Goal: Transaction & Acquisition: Purchase product/service

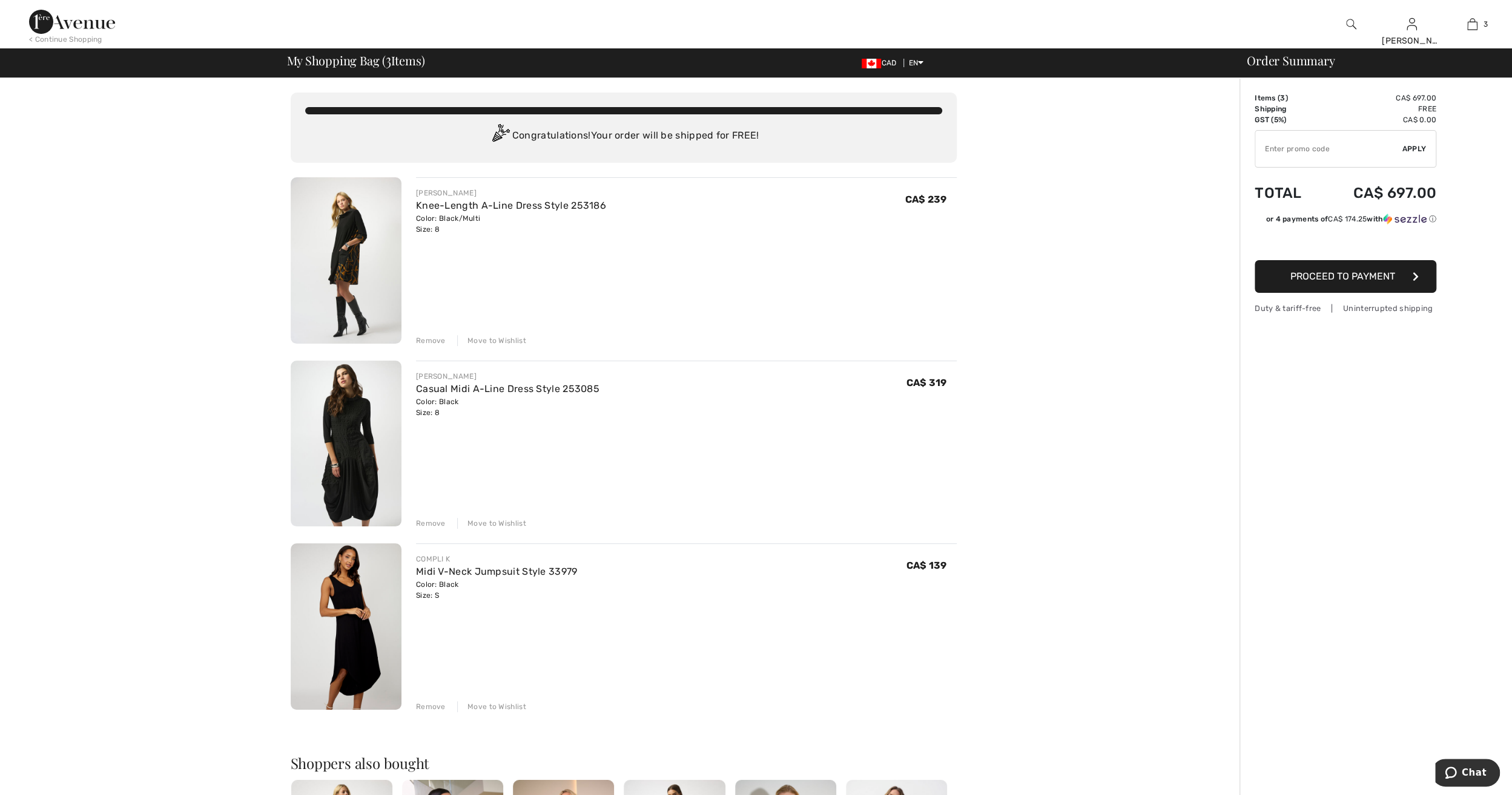
click at [1373, 279] on span "Proceed to Payment" at bounding box center [1343, 276] width 105 height 12
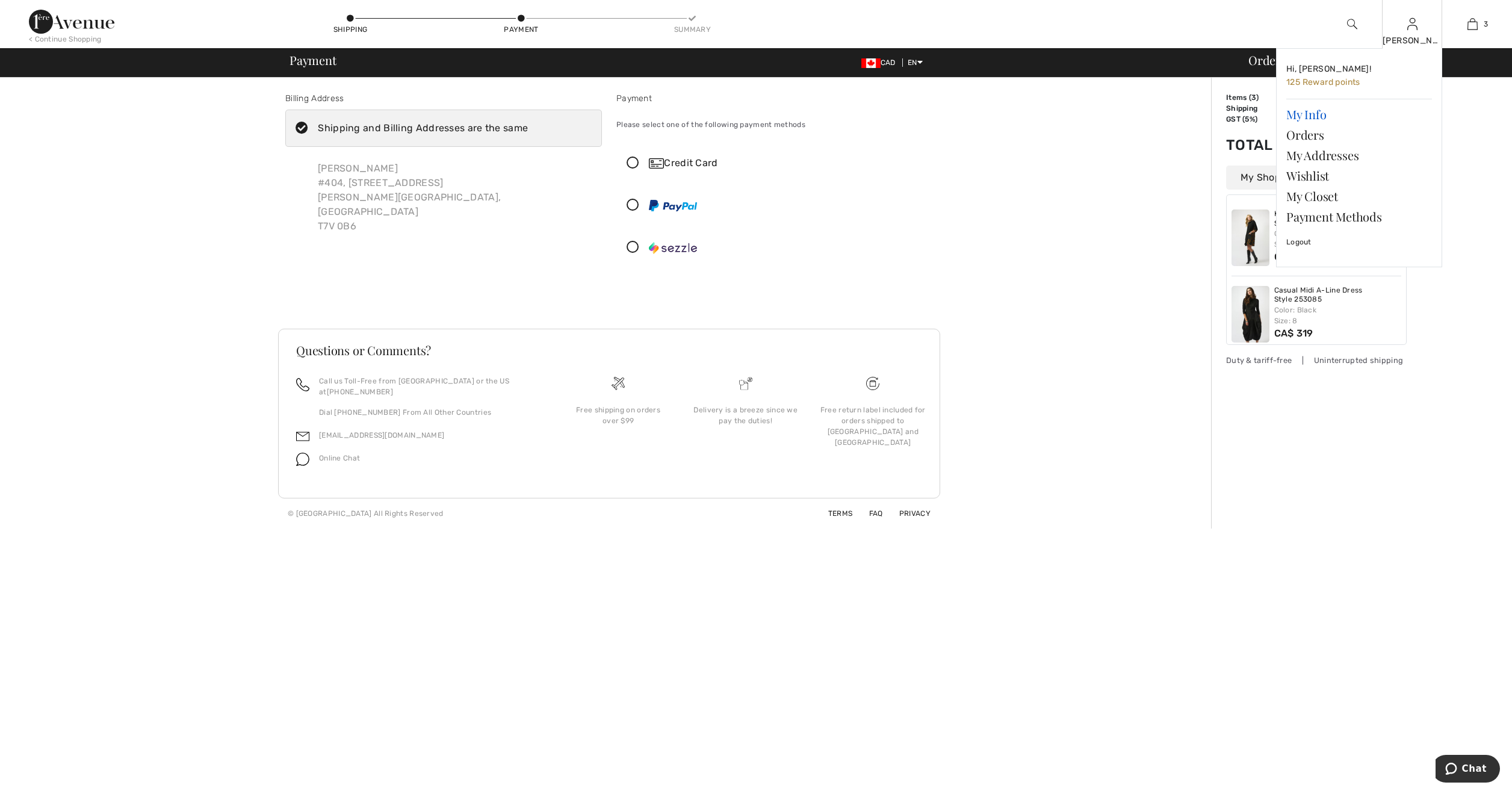
click at [1305, 115] on link "My Info" at bounding box center [1360, 115] width 146 height 20
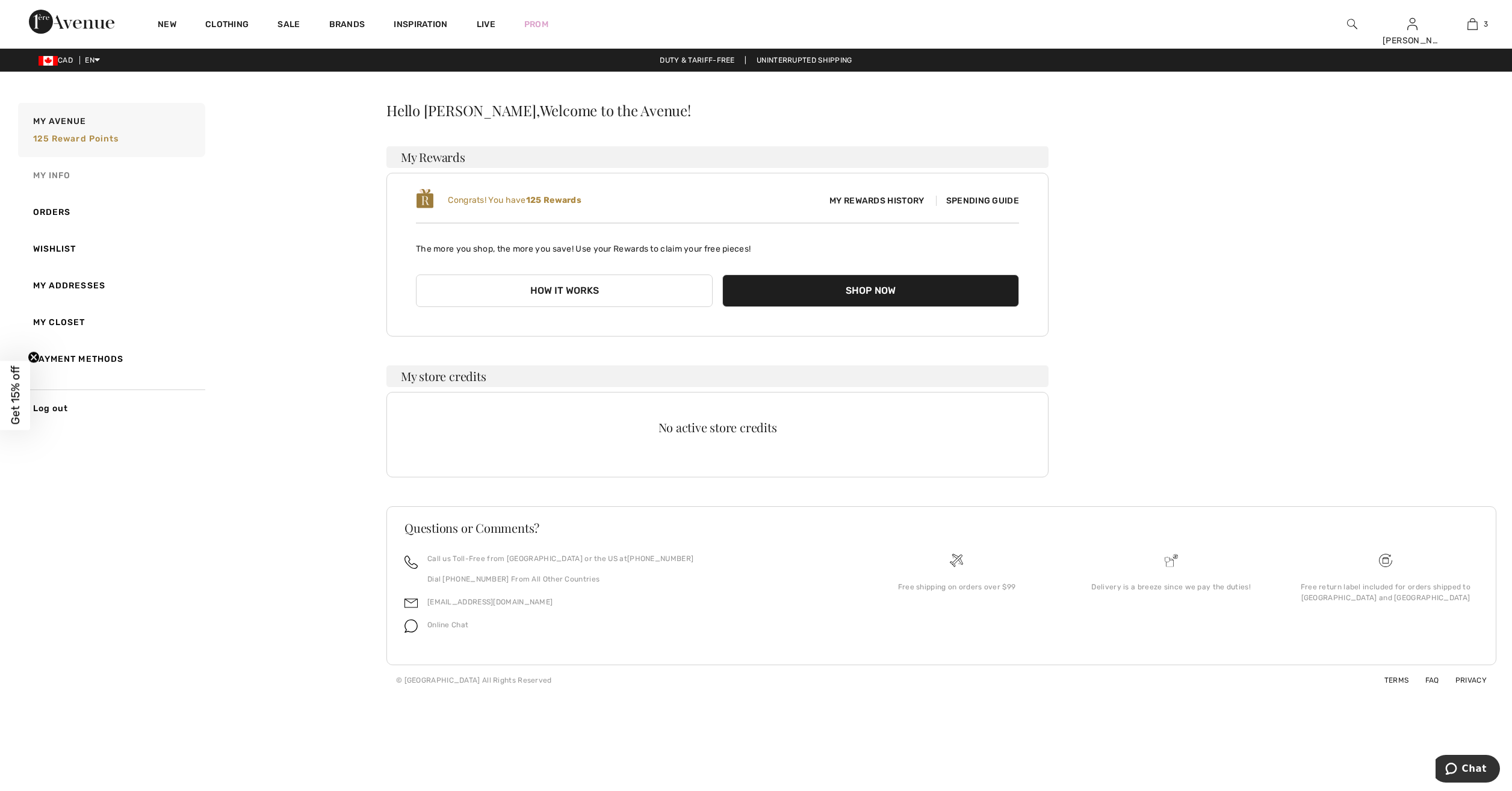
click at [53, 177] on link "My Info" at bounding box center [110, 175] width 190 height 36
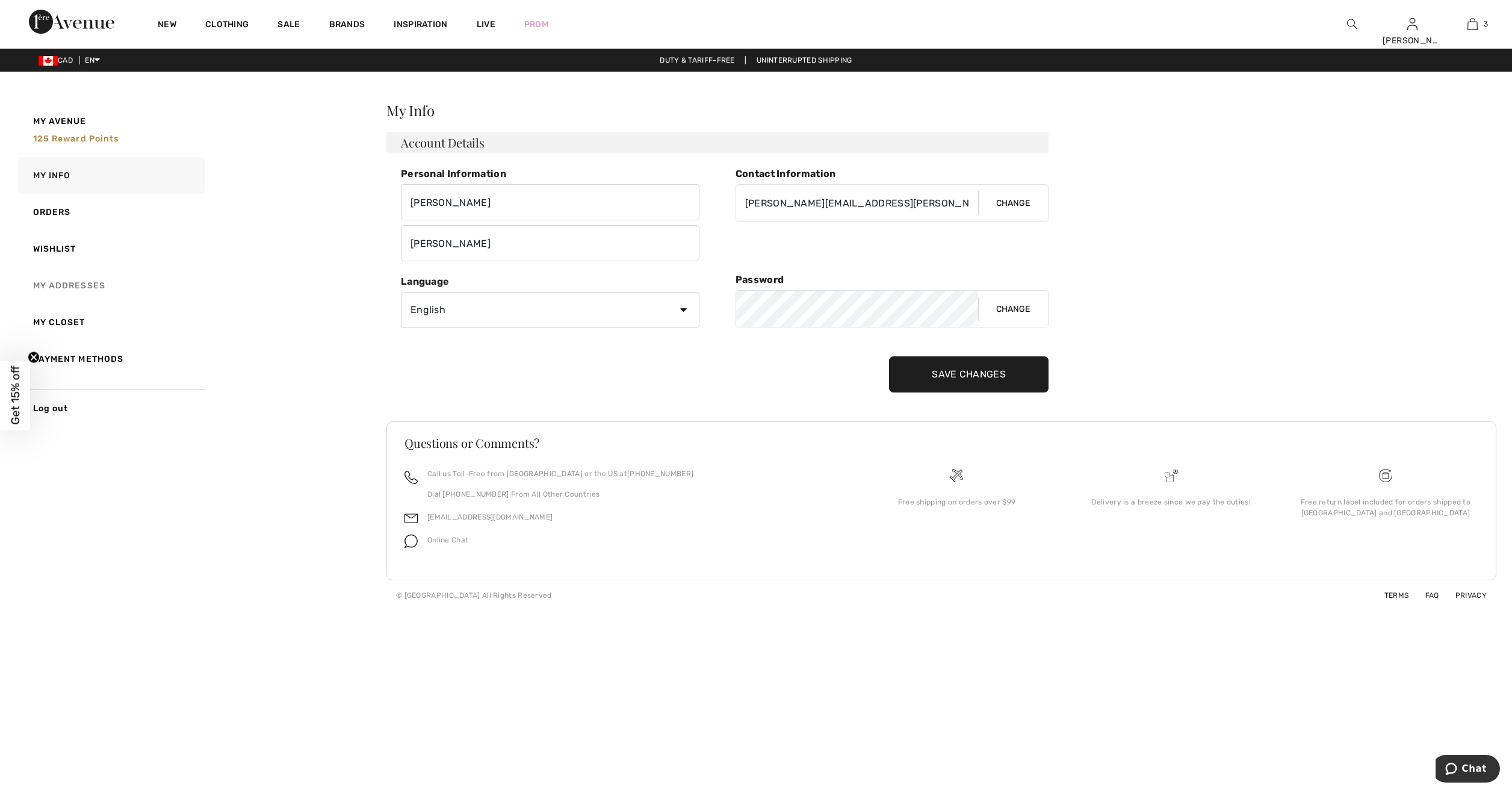
click at [73, 285] on link "My Addresses" at bounding box center [110, 285] width 190 height 36
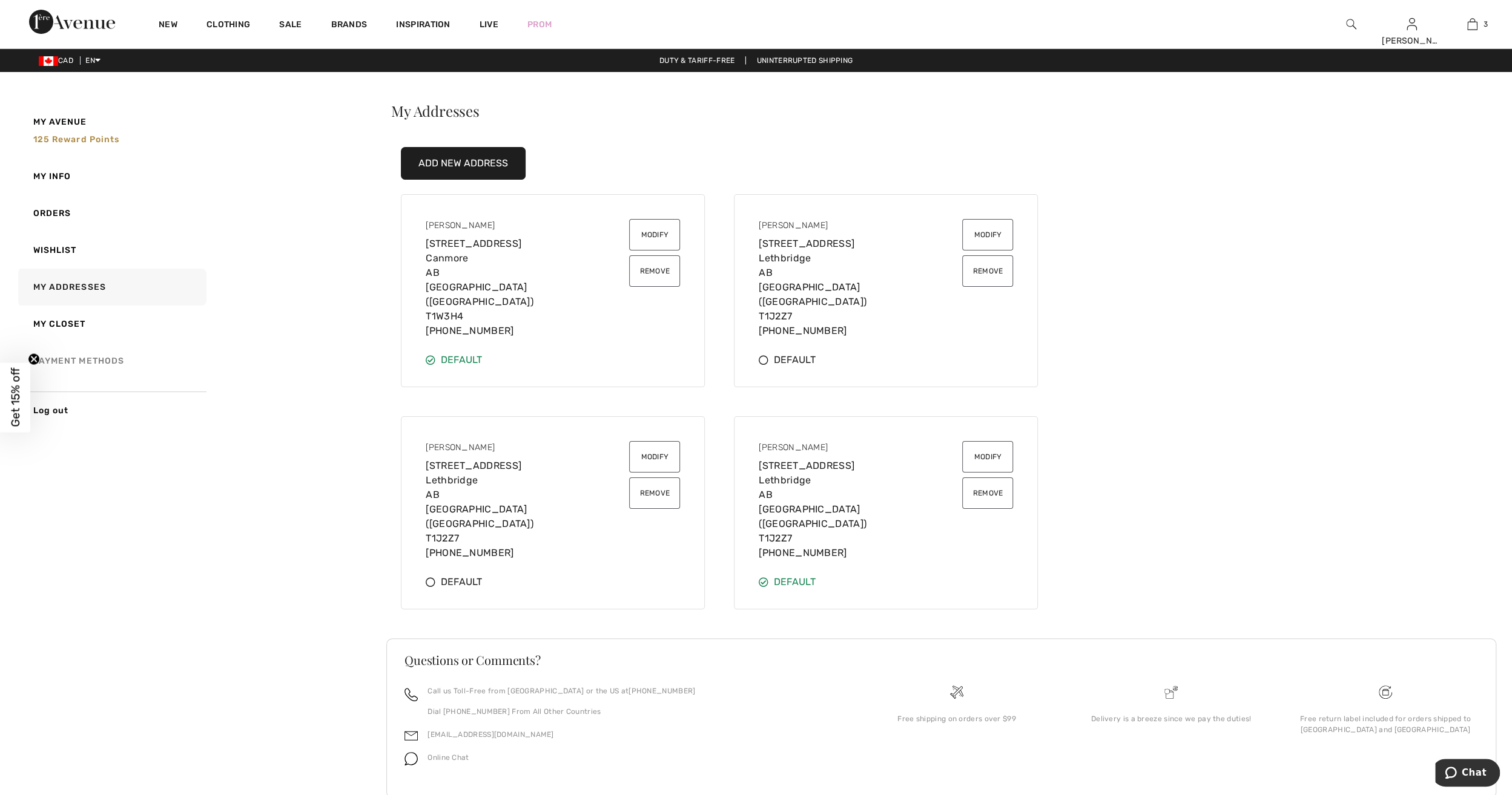
click at [93, 359] on link "Payment Methods" at bounding box center [111, 361] width 191 height 37
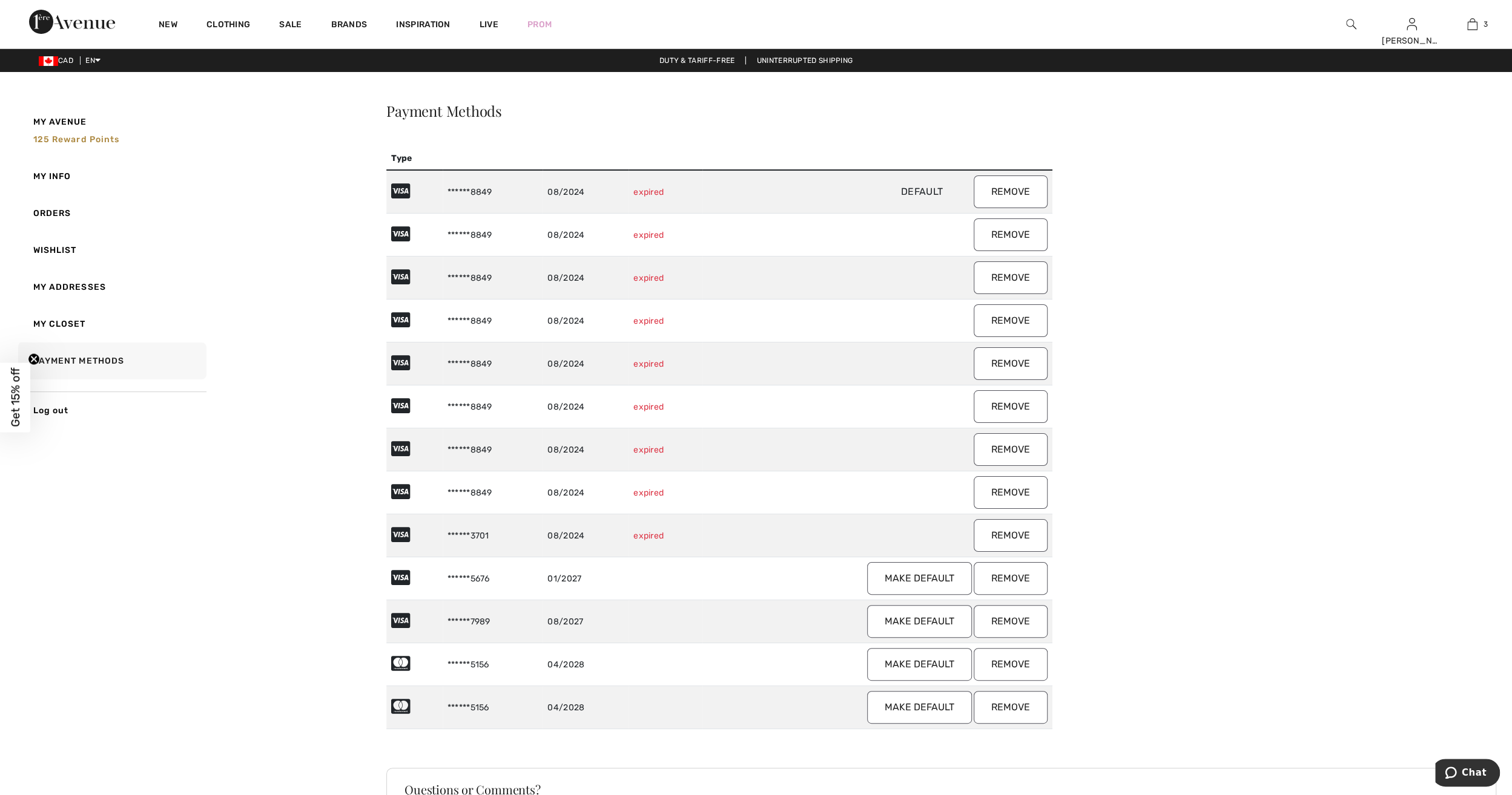
click at [1023, 193] on button "Remove" at bounding box center [1010, 191] width 74 height 33
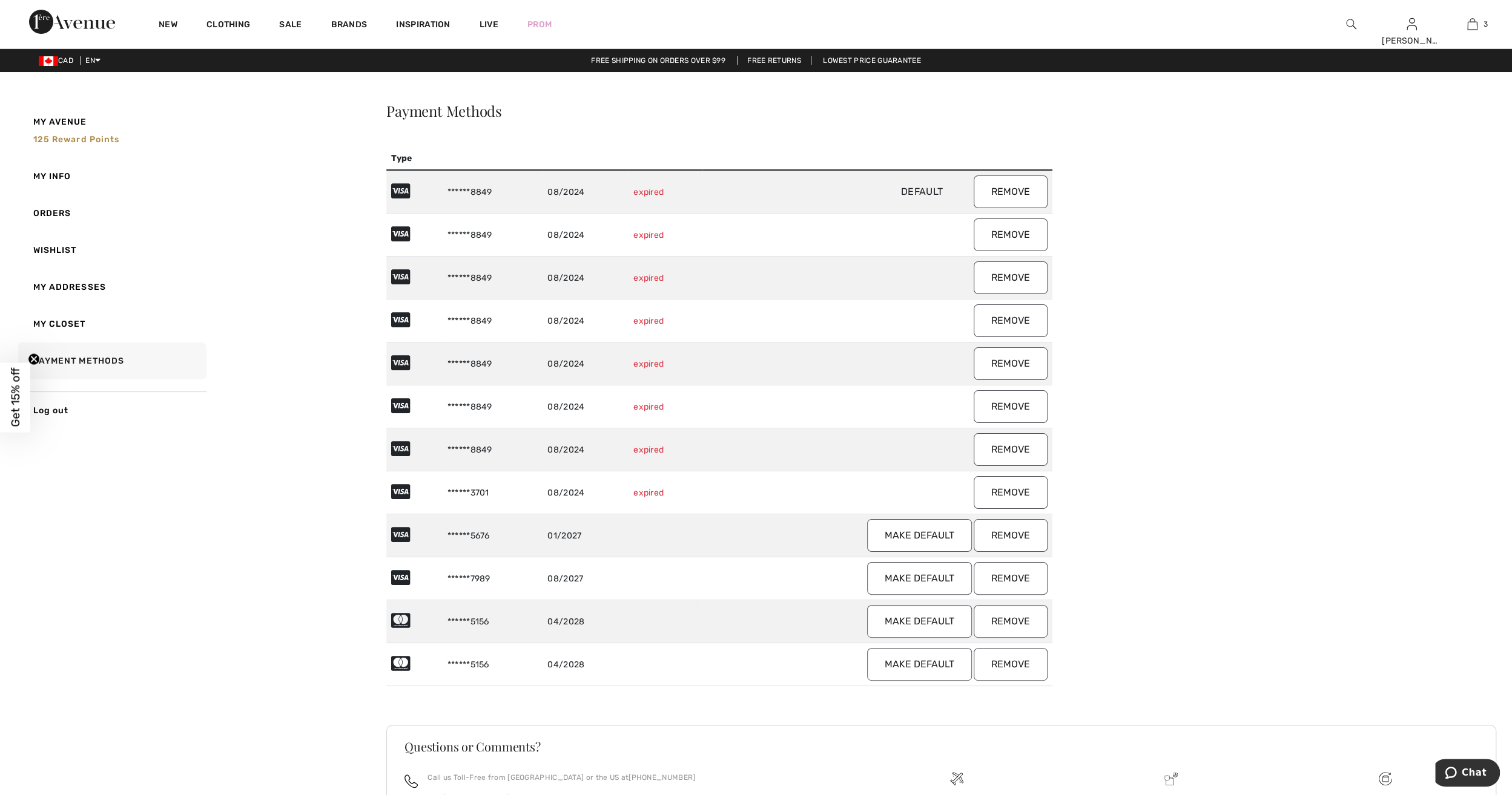
click at [1017, 196] on button "Remove" at bounding box center [1010, 191] width 74 height 33
drag, startPoint x: 1023, startPoint y: 190, endPoint x: 812, endPoint y: 57, distance: 249.4
click at [1023, 190] on button "Remove" at bounding box center [1010, 191] width 74 height 33
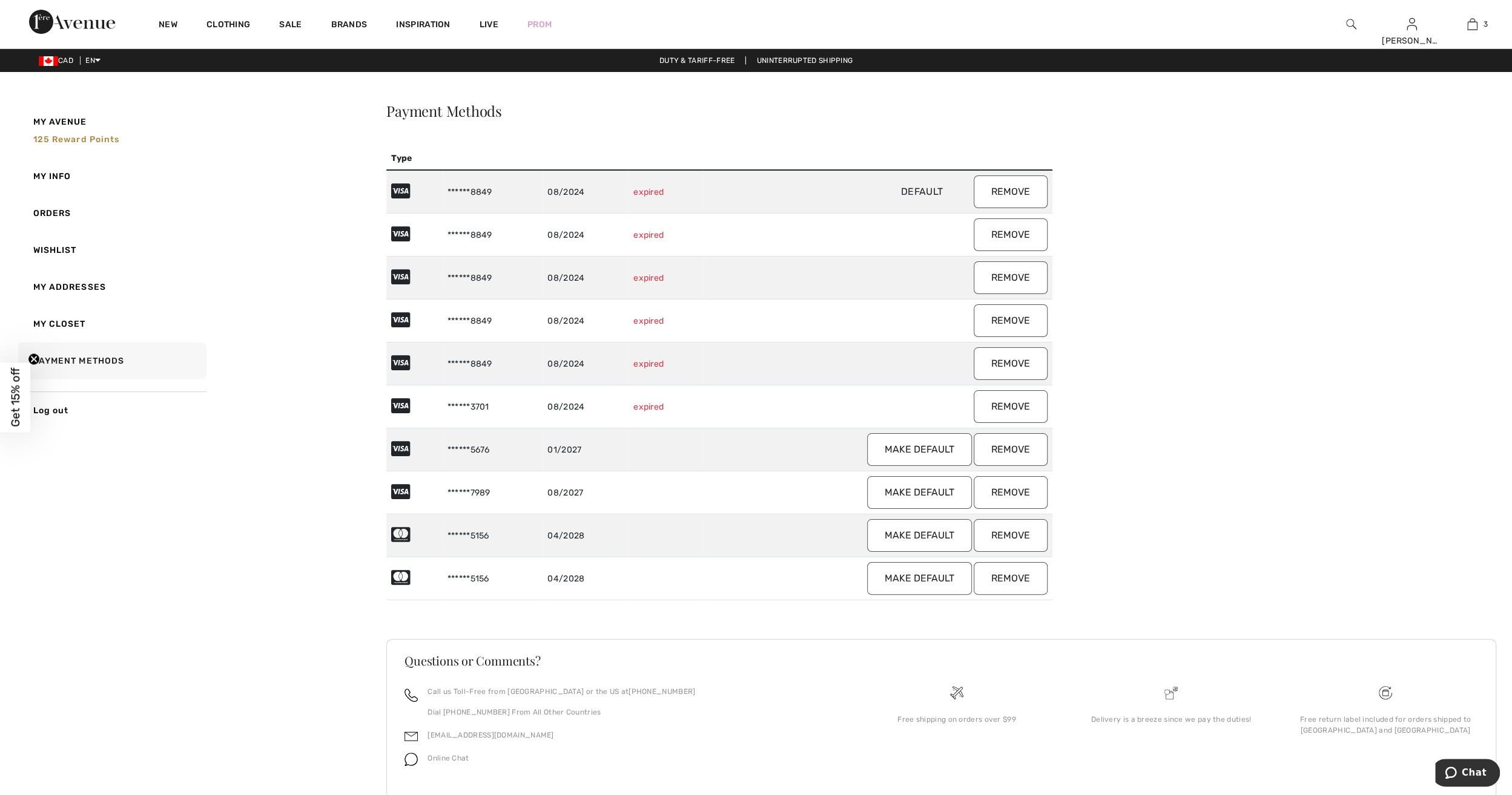
click at [1010, 199] on button "Remove" at bounding box center [1010, 191] width 74 height 33
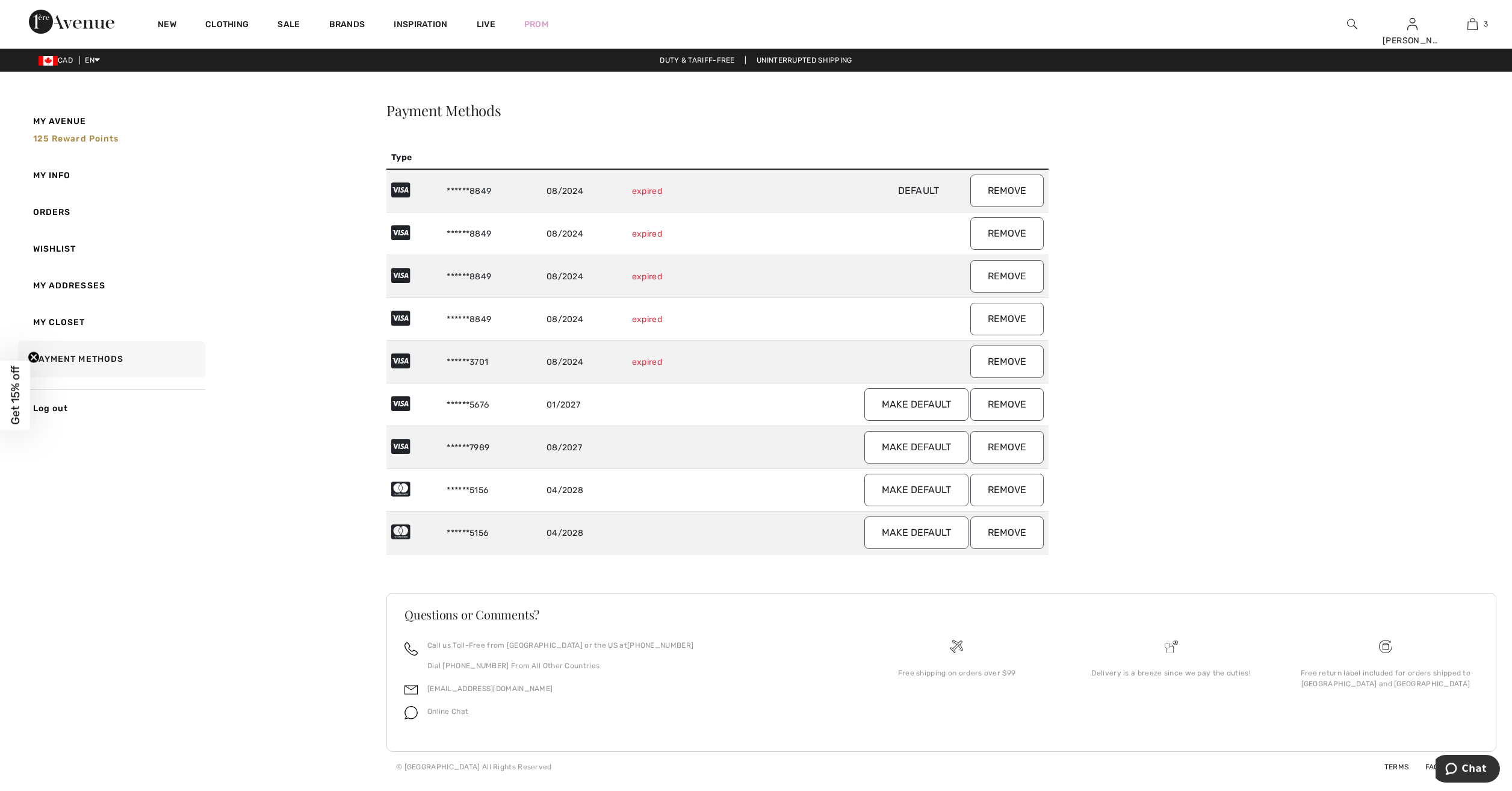
click at [1014, 357] on button "Remove" at bounding box center [1007, 362] width 74 height 33
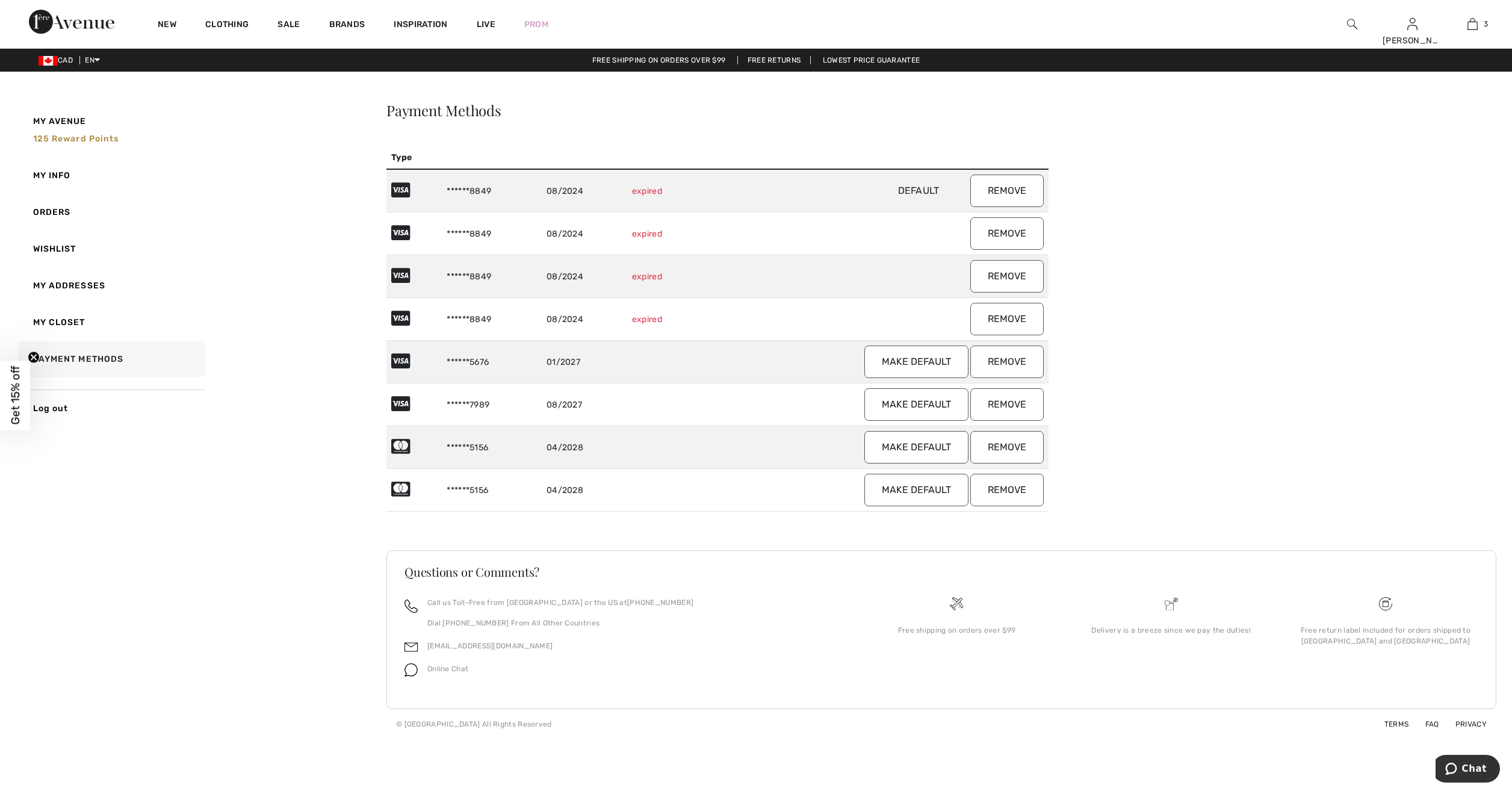
click at [1011, 318] on button "Remove" at bounding box center [1007, 319] width 74 height 33
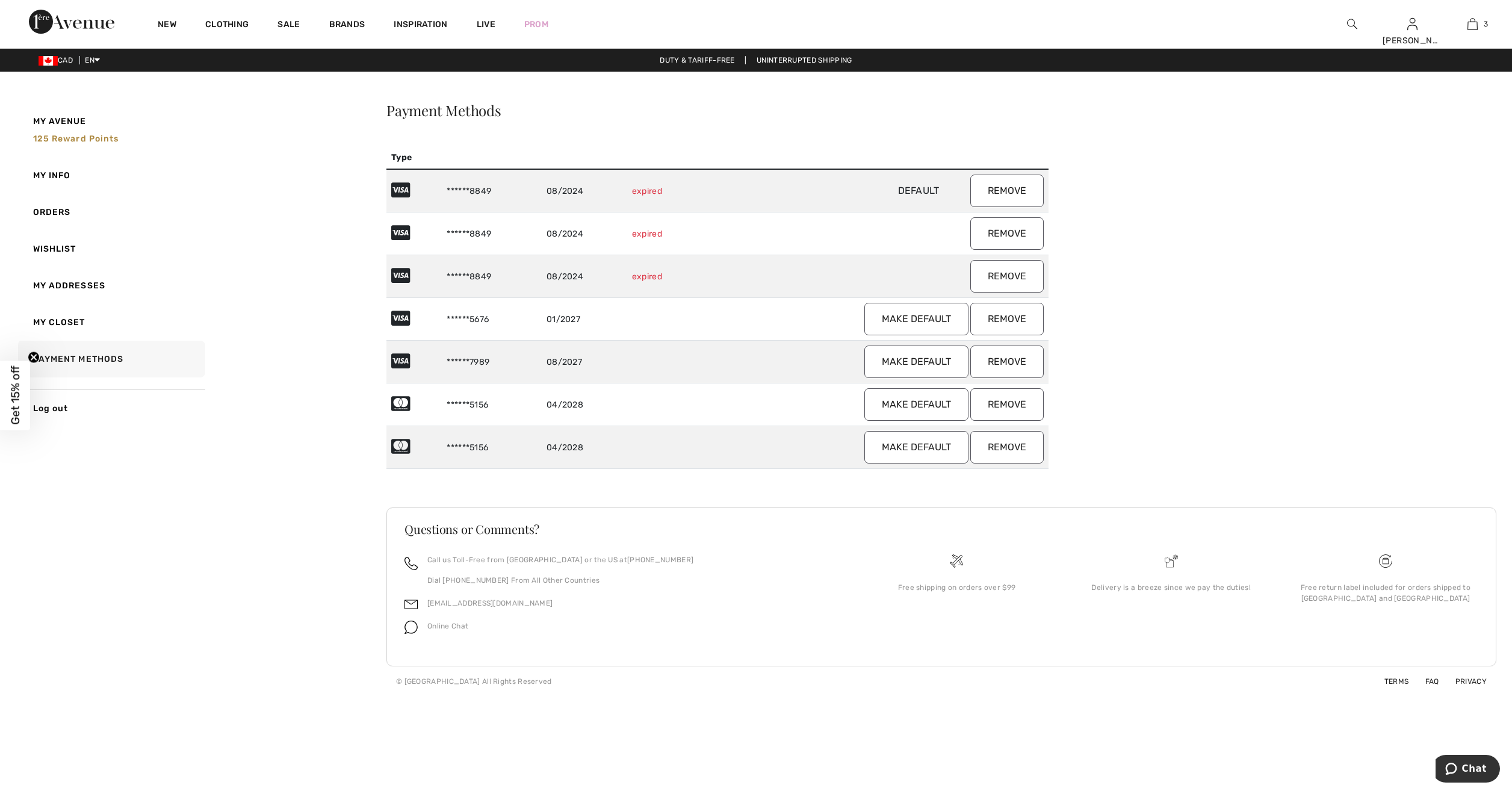
drag, startPoint x: 1018, startPoint y: 274, endPoint x: 805, endPoint y: 52, distance: 307.7
click at [1018, 274] on button "Remove" at bounding box center [1007, 276] width 74 height 33
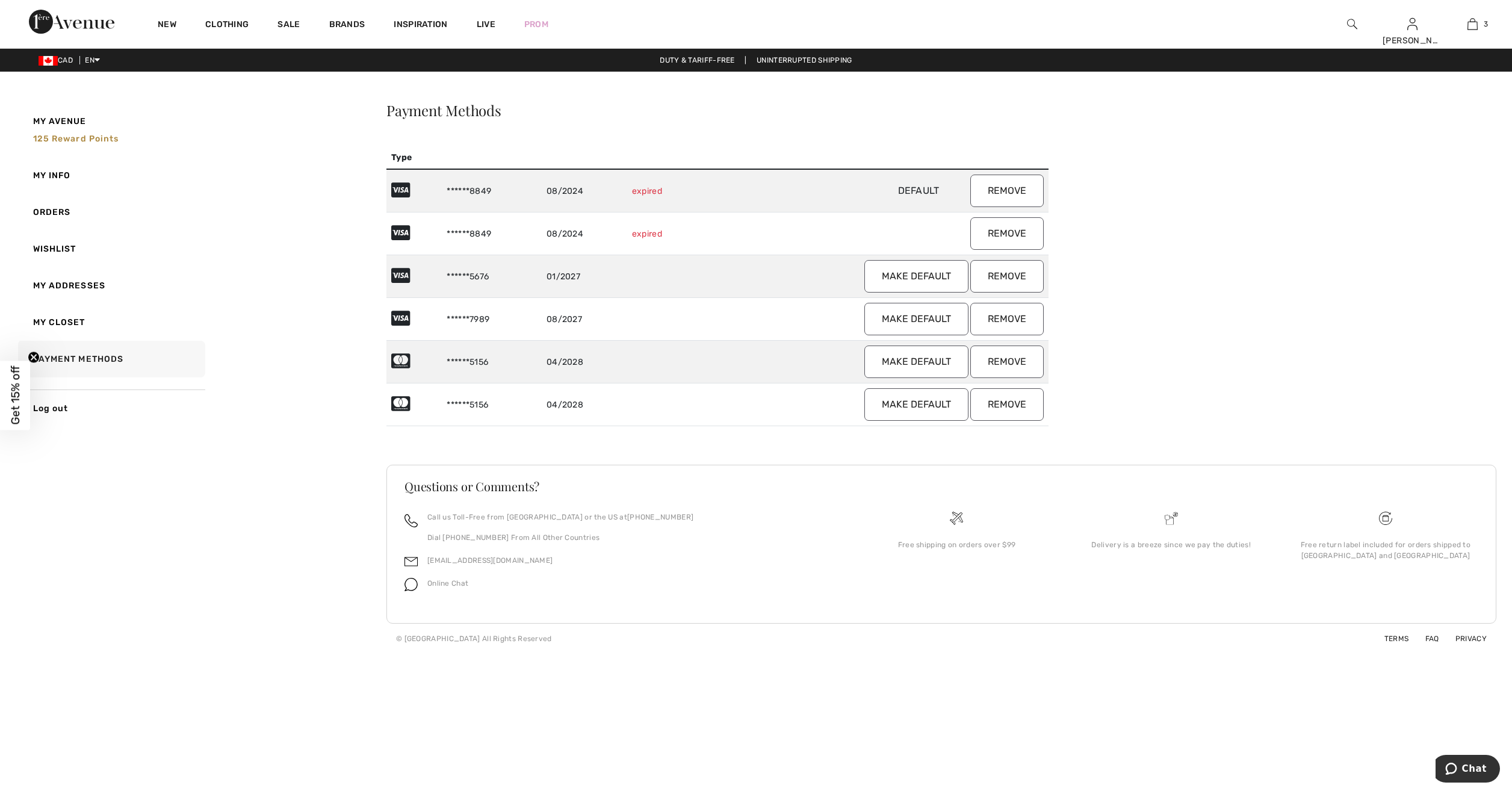
click at [1023, 231] on button "Remove" at bounding box center [1007, 234] width 74 height 33
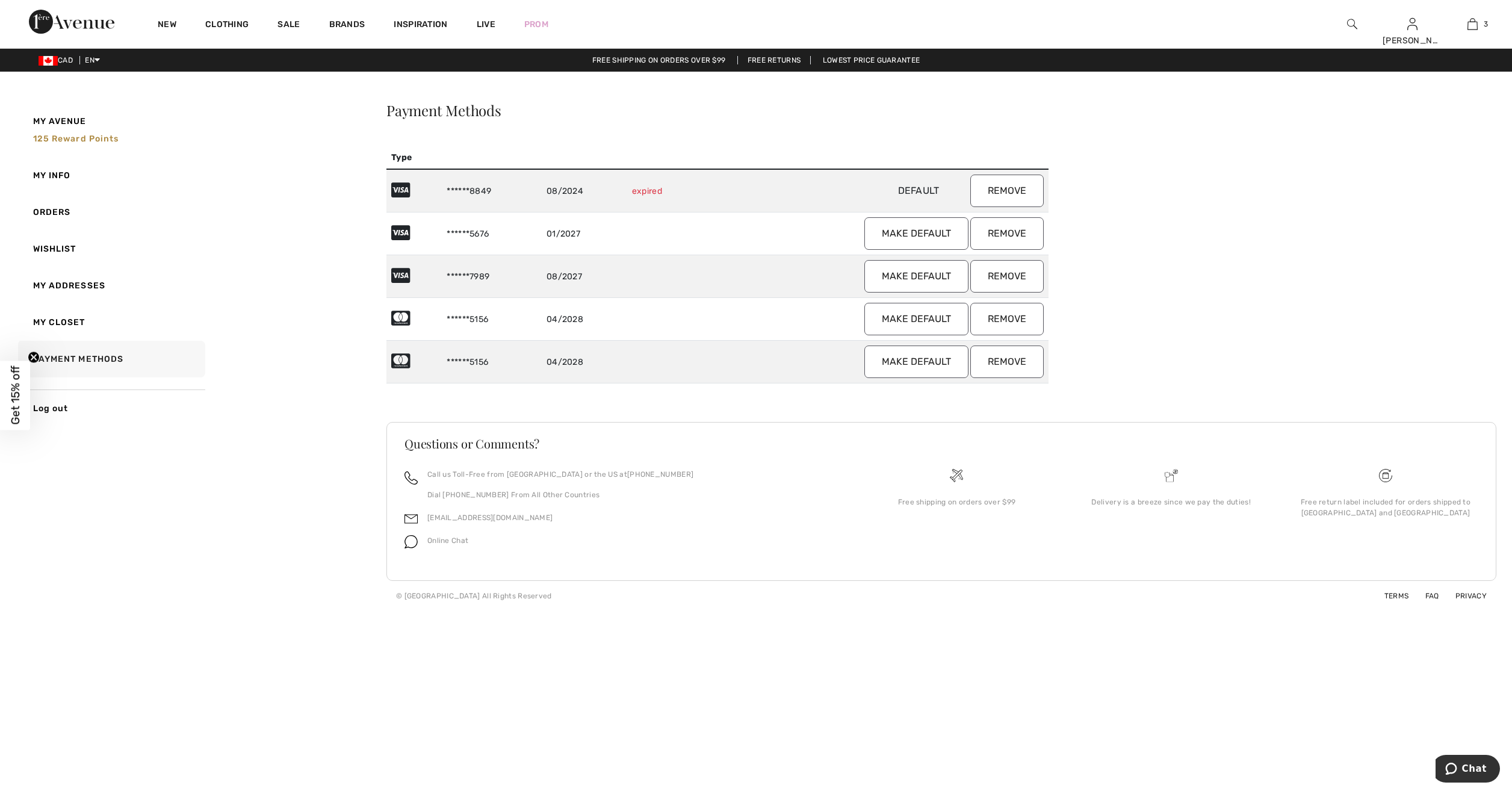
click at [1020, 188] on button "Remove" at bounding box center [1007, 190] width 74 height 33
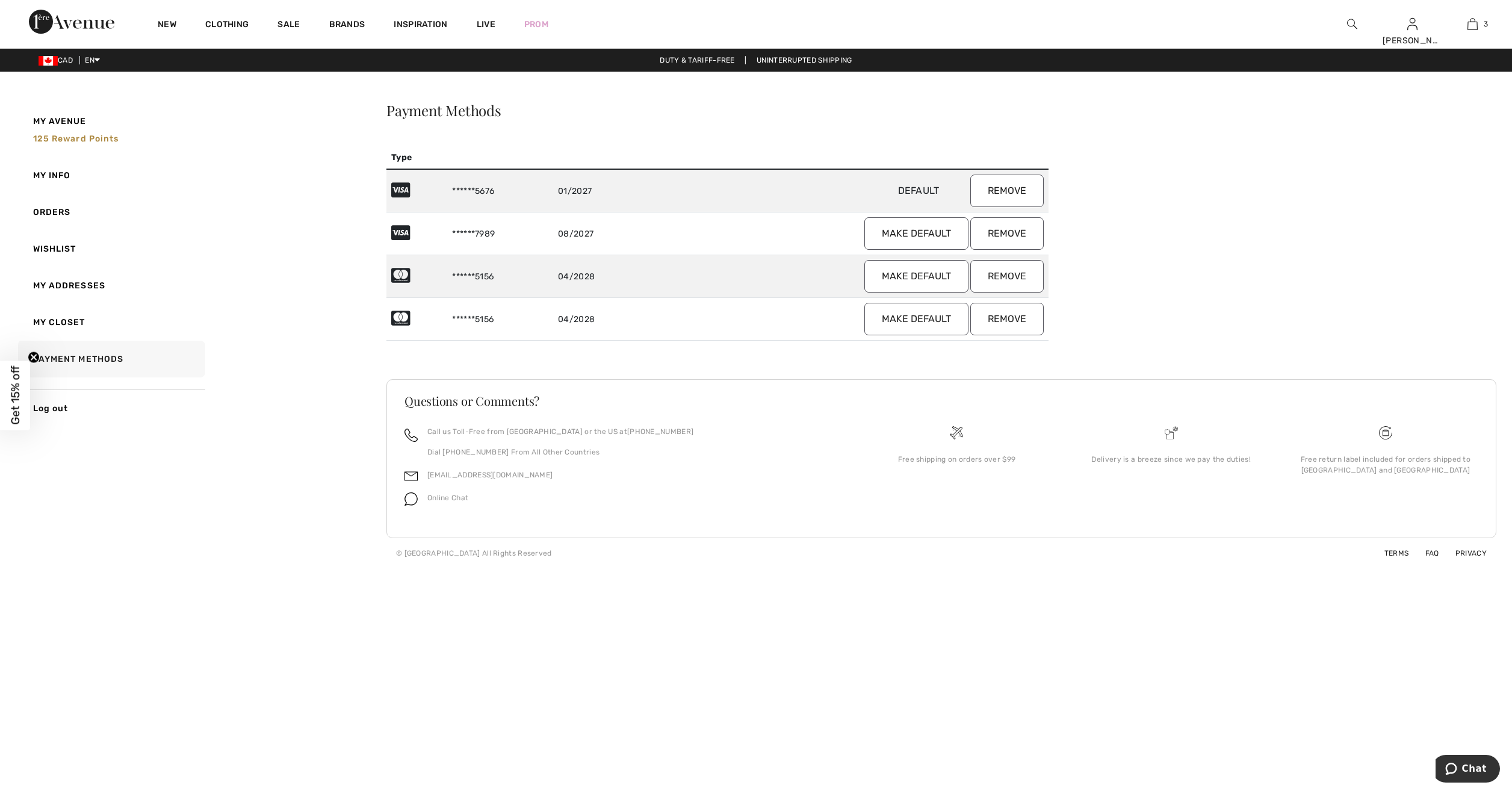
click at [1012, 318] on button "Remove" at bounding box center [1007, 319] width 74 height 33
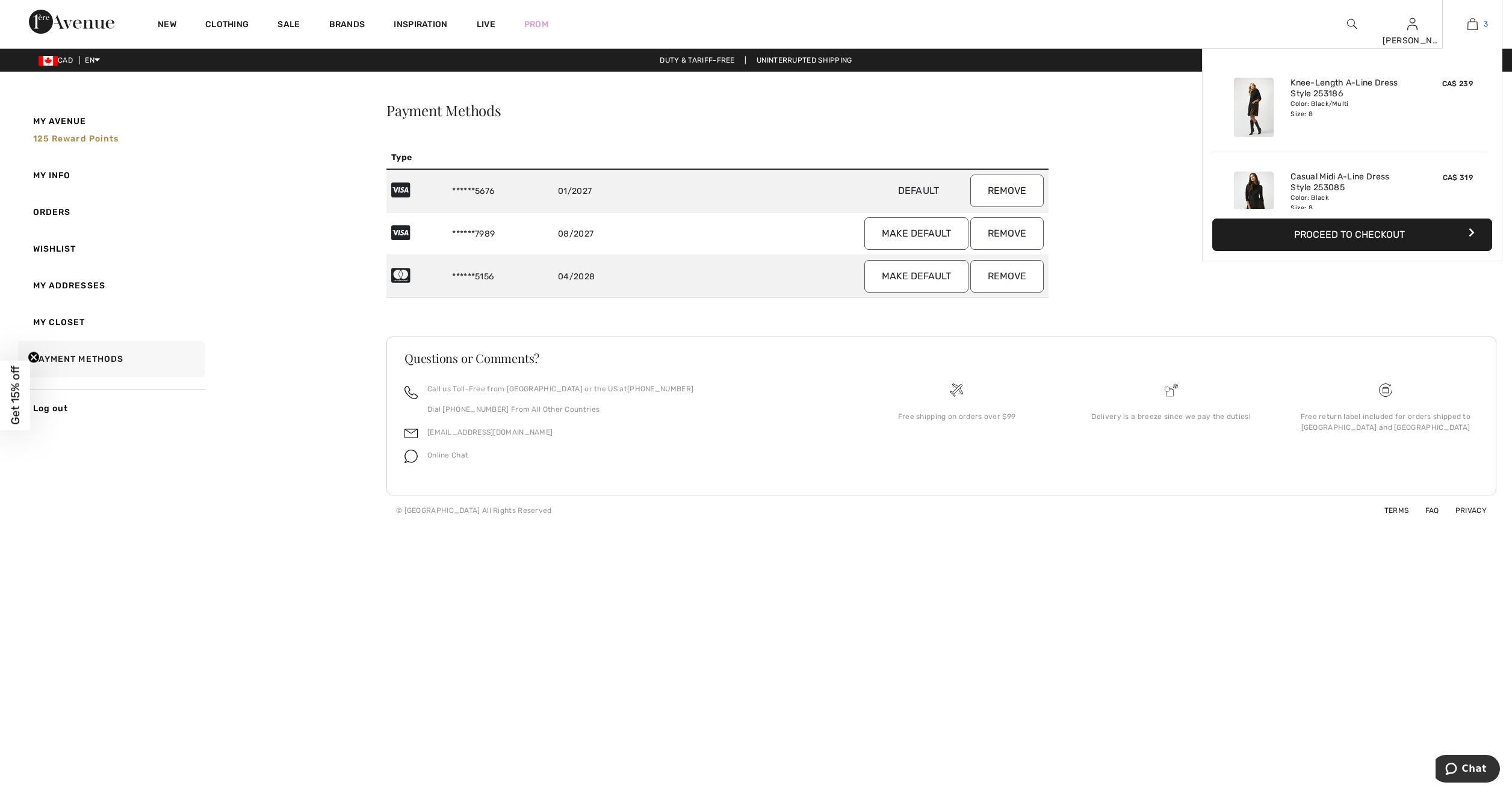
click at [1476, 24] on img at bounding box center [1473, 24] width 10 height 15
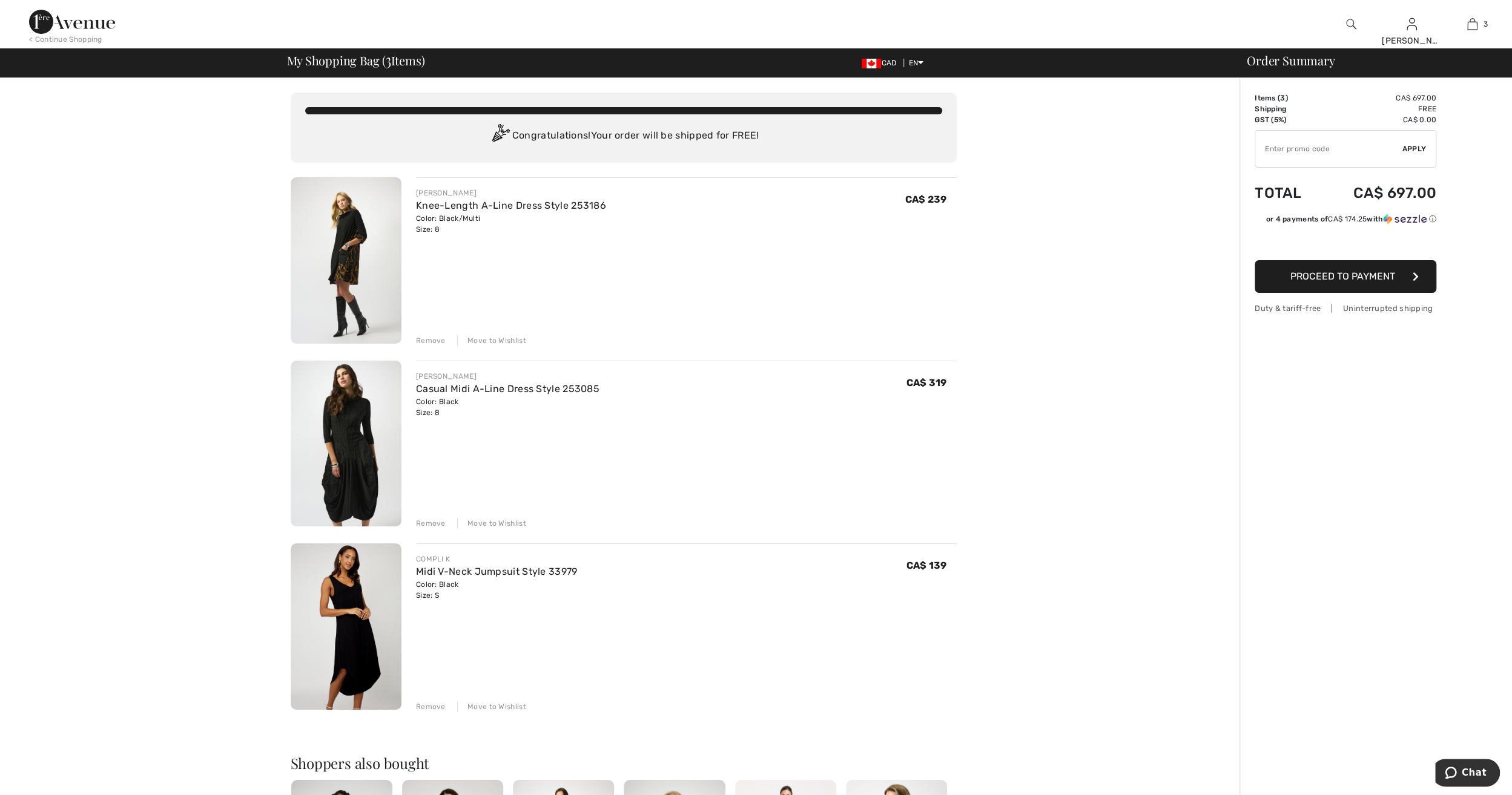
click at [1337, 279] on span "Proceed to Payment" at bounding box center [1343, 276] width 105 height 12
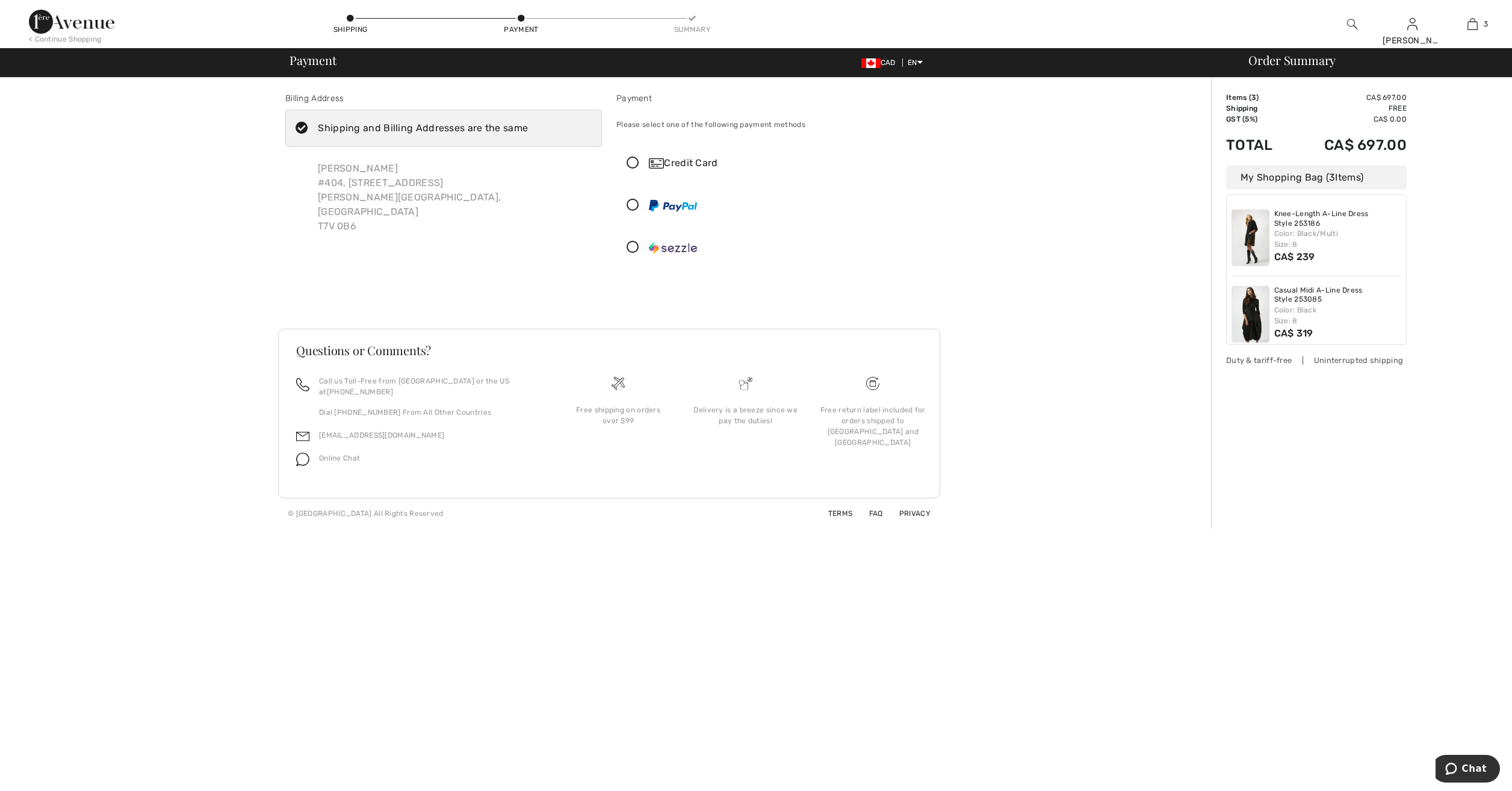
click at [306, 129] on icon at bounding box center [302, 128] width 32 height 12
click at [528, 129] on input "Shipping and Billing Addresses are the same" at bounding box center [532, 128] width 8 height 36
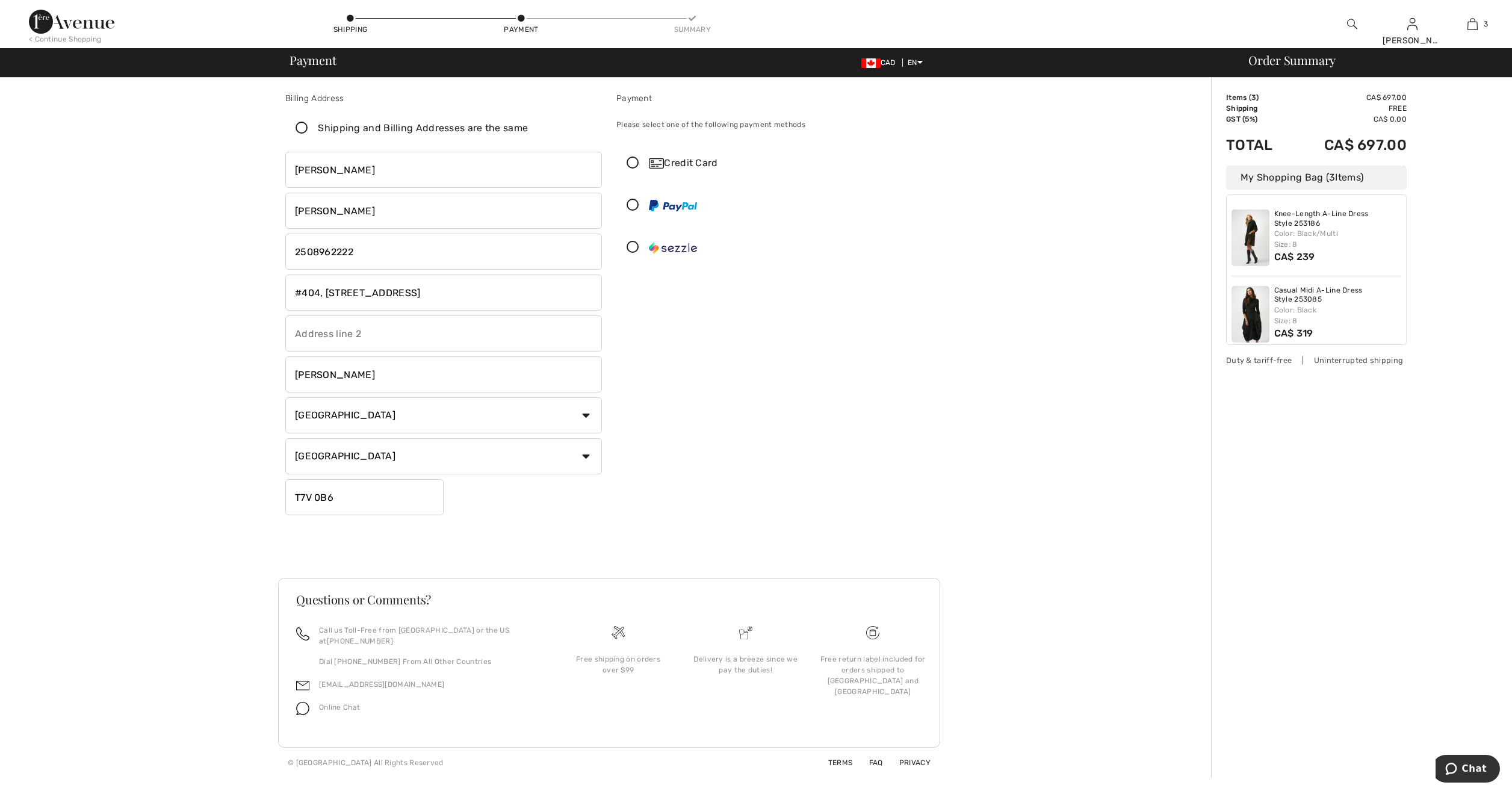
checkbox input "false"
click at [350, 20] on icon at bounding box center [350, 19] width 7 height 7
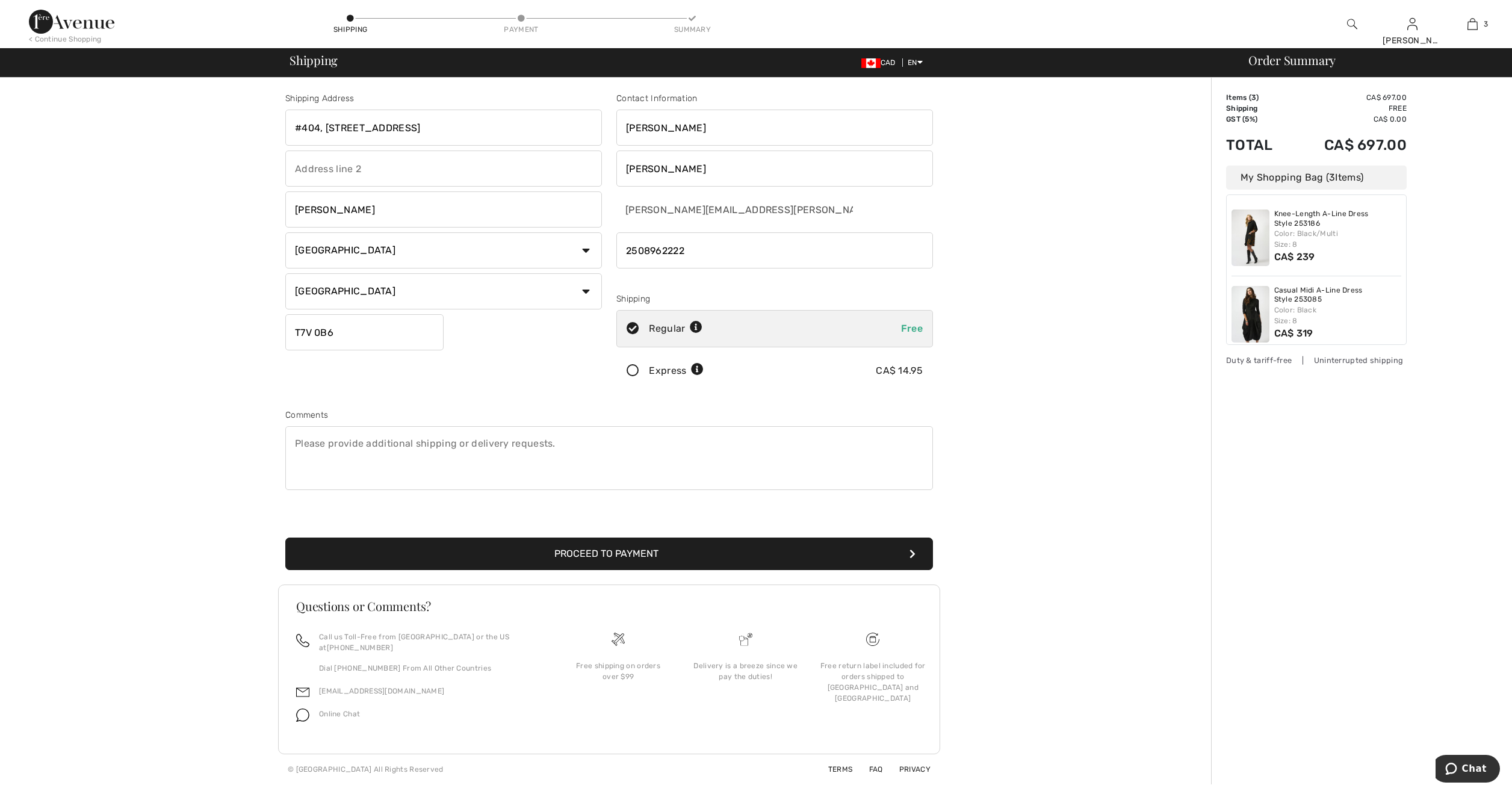
drag, startPoint x: 454, startPoint y: 122, endPoint x: 263, endPoint y: 118, distance: 191.0
click at [263, 118] on div "Shipping Address #404, 121 Tocher Avenue Hinton Country Canada United States Af…" at bounding box center [609, 431] width 1203 height 707
type input "536 - 15 Street South"
drag, startPoint x: 341, startPoint y: 205, endPoint x: 292, endPoint y: 207, distance: 49.0
click at [292, 207] on input "Hinton" at bounding box center [443, 209] width 317 height 36
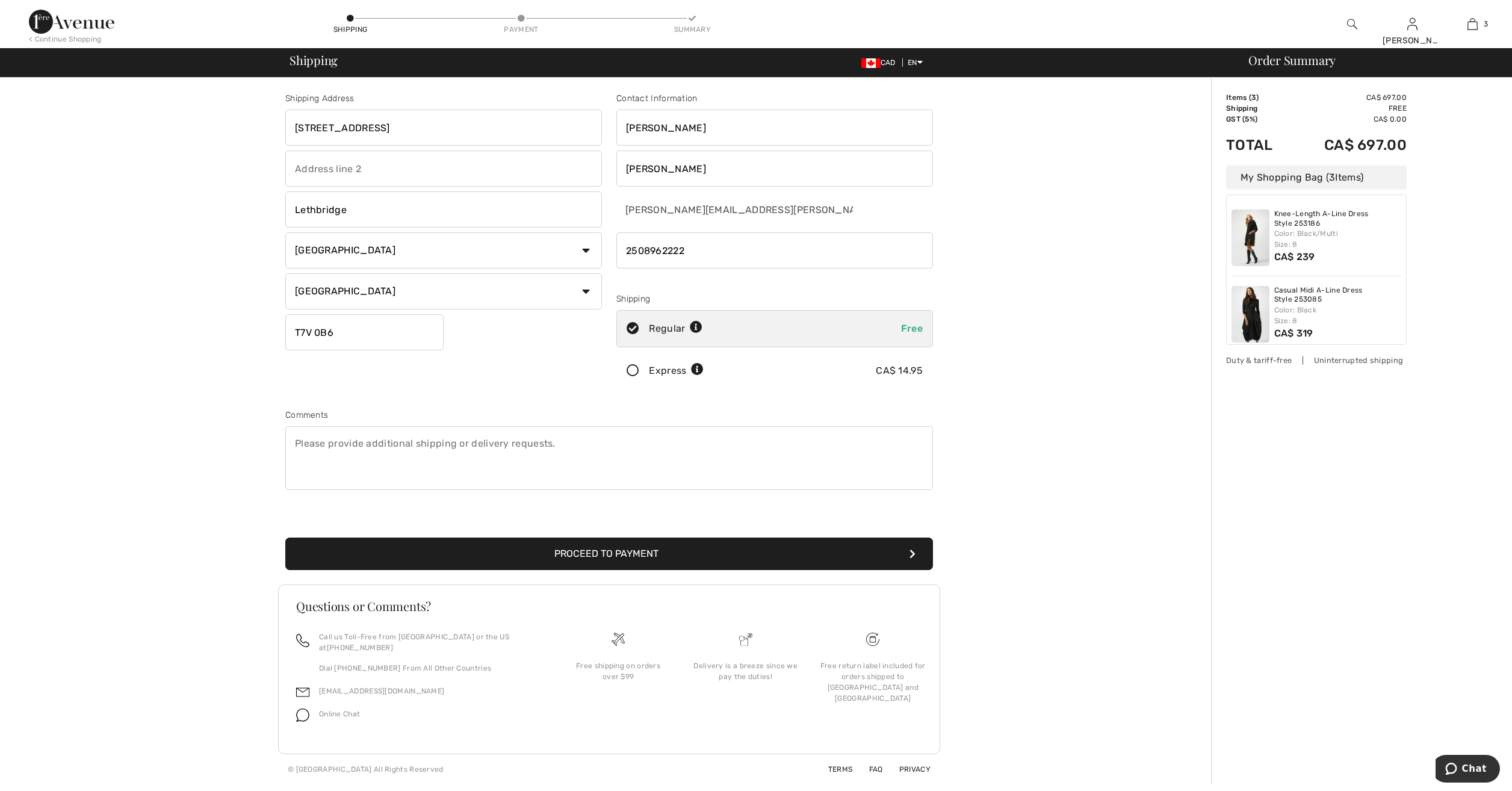
type input "Lethbridge"
drag, startPoint x: 350, startPoint y: 335, endPoint x: 287, endPoint y: 333, distance: 63.0
click at [287, 333] on input "T7V 0B6" at bounding box center [364, 333] width 158 height 36
type input "T1J2Z7"
click at [535, 387] on div "Shipping Address 536 - 15 Street South Lethbridge Country Canada United States …" at bounding box center [443, 243] width 331 height 302
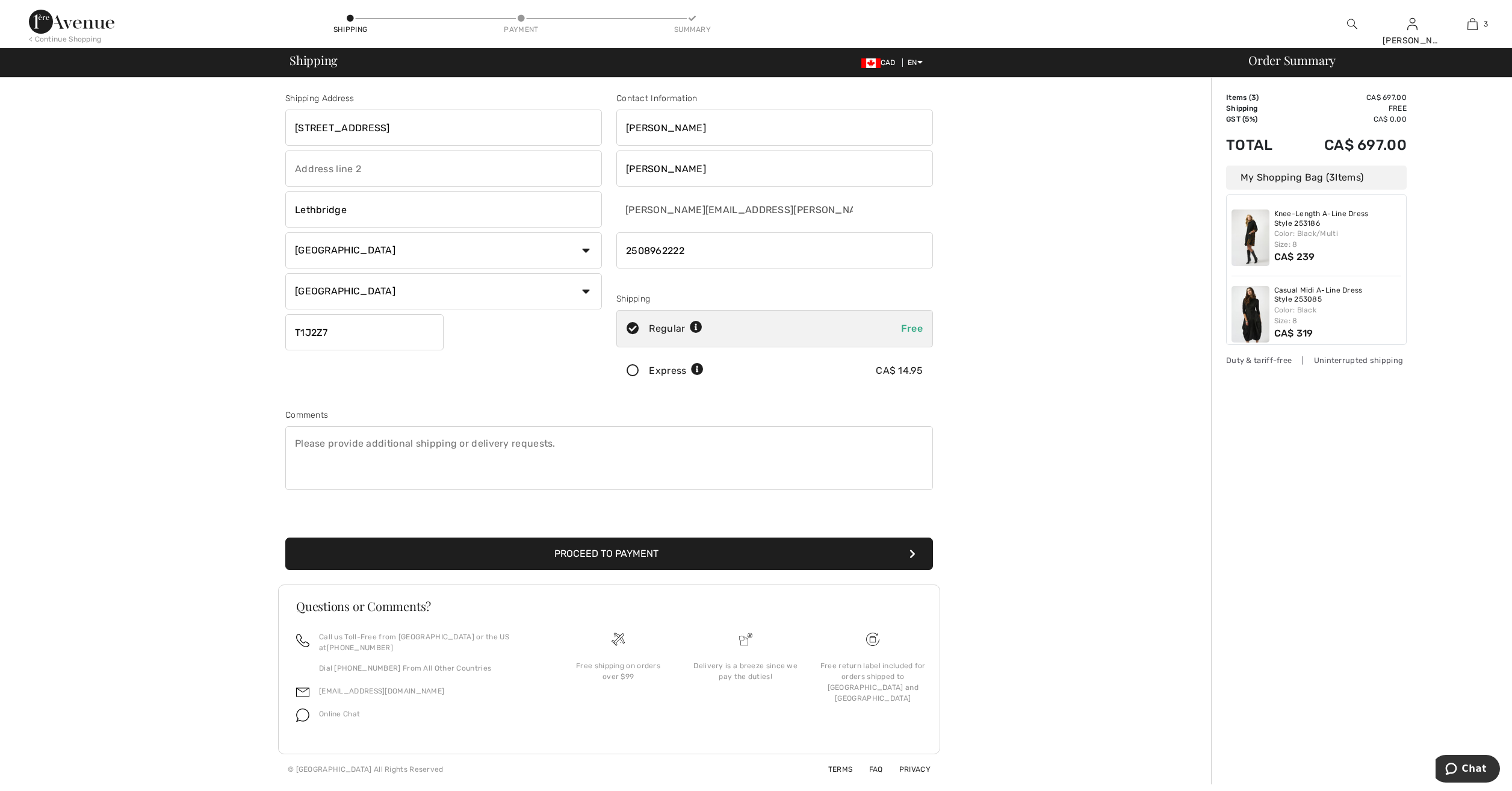
drag, startPoint x: 697, startPoint y: 123, endPoint x: 601, endPoint y: 123, distance: 96.0
click at [601, 123] on div "Shipping Address 536 - 15 Street South Lethbridge Country Canada United States …" at bounding box center [609, 324] width 662 height 522
type input "George"
type input "Kollias"
click at [664, 371] on div "Express" at bounding box center [676, 371] width 55 height 15
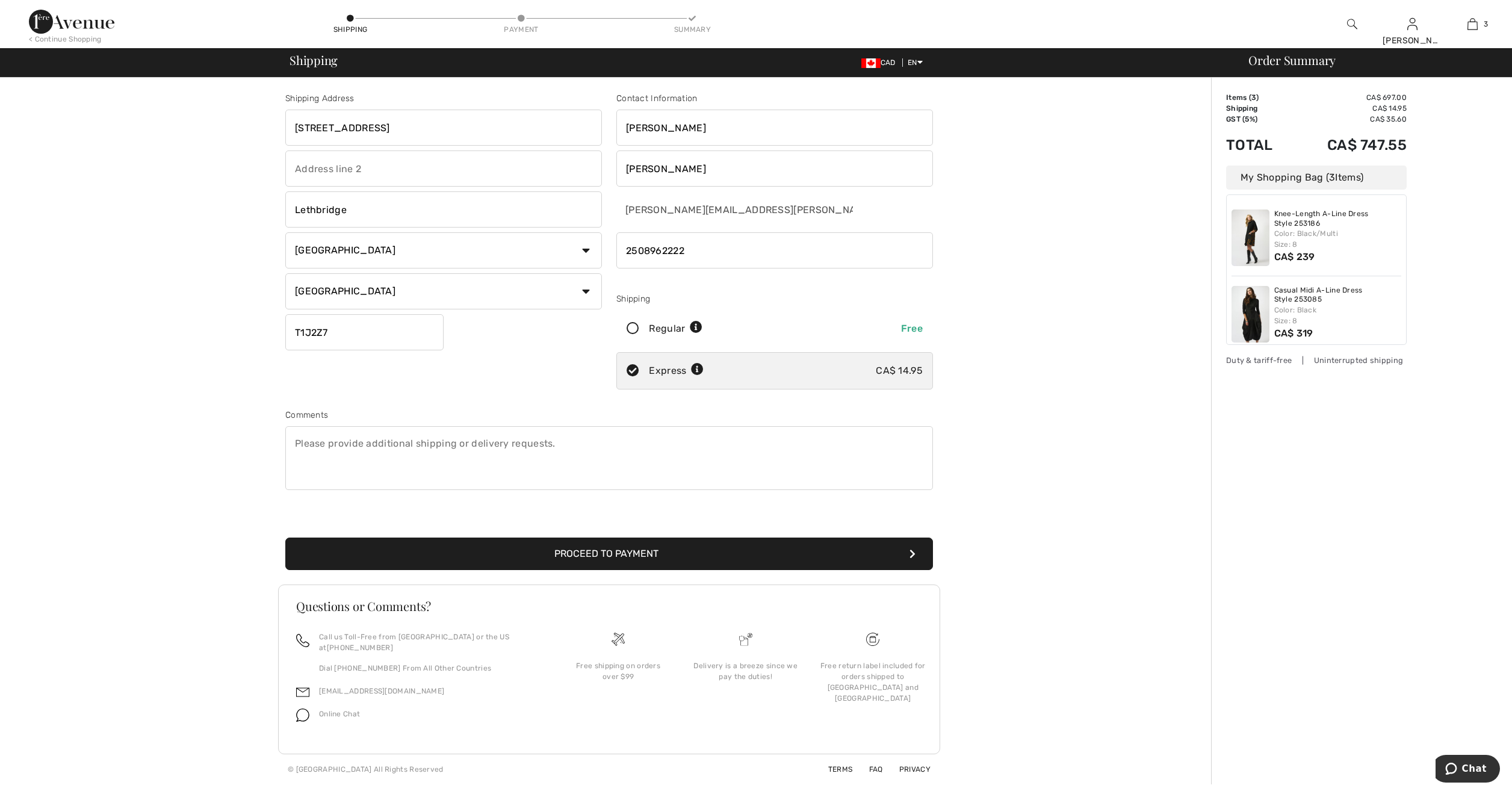
click at [575, 549] on button "Proceed to Payment" at bounding box center [609, 554] width 648 height 33
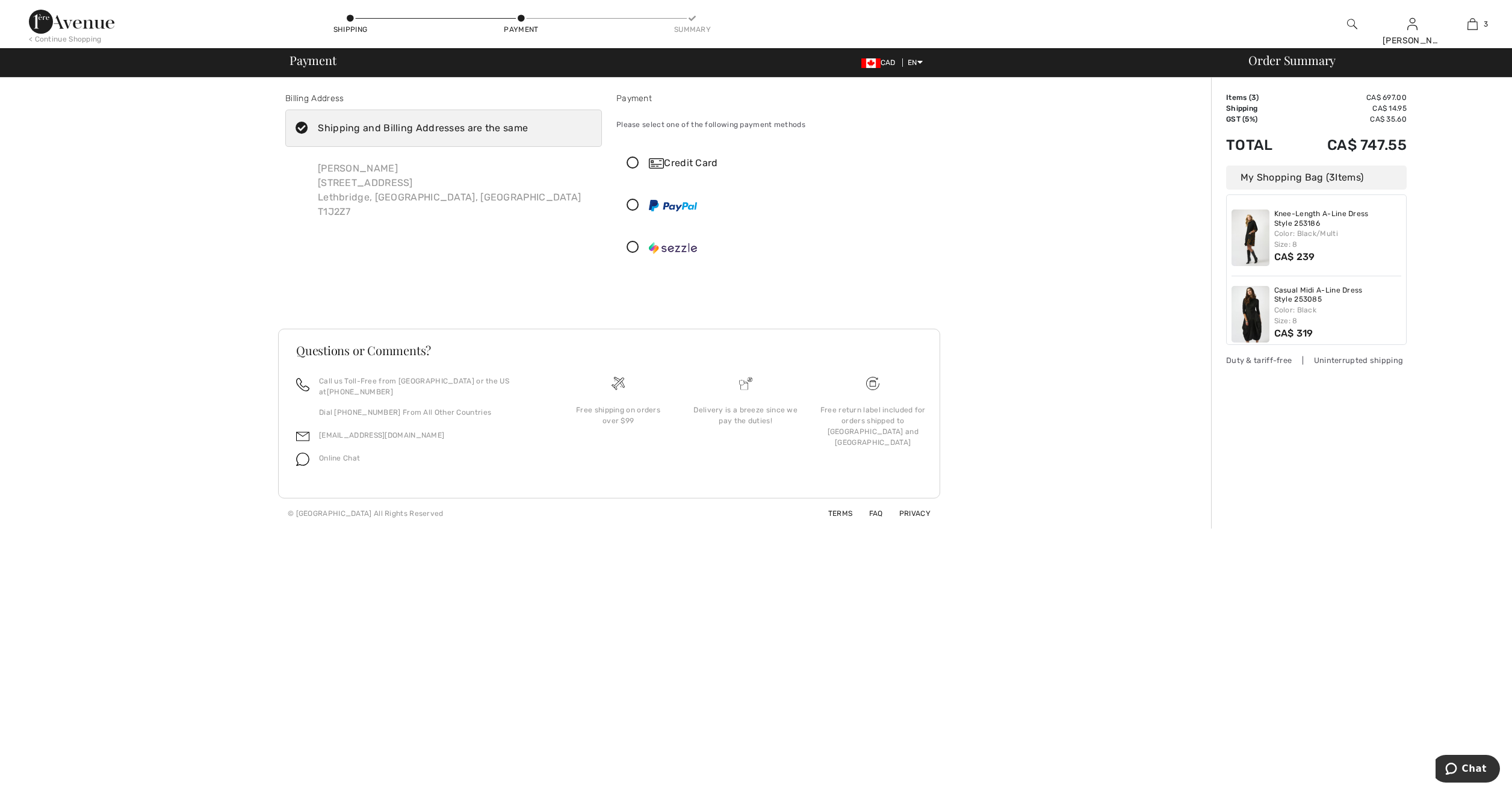
click at [304, 126] on icon at bounding box center [302, 128] width 32 height 12
click at [528, 126] on input "Shipping and Billing Addresses are the same" at bounding box center [532, 128] width 8 height 36
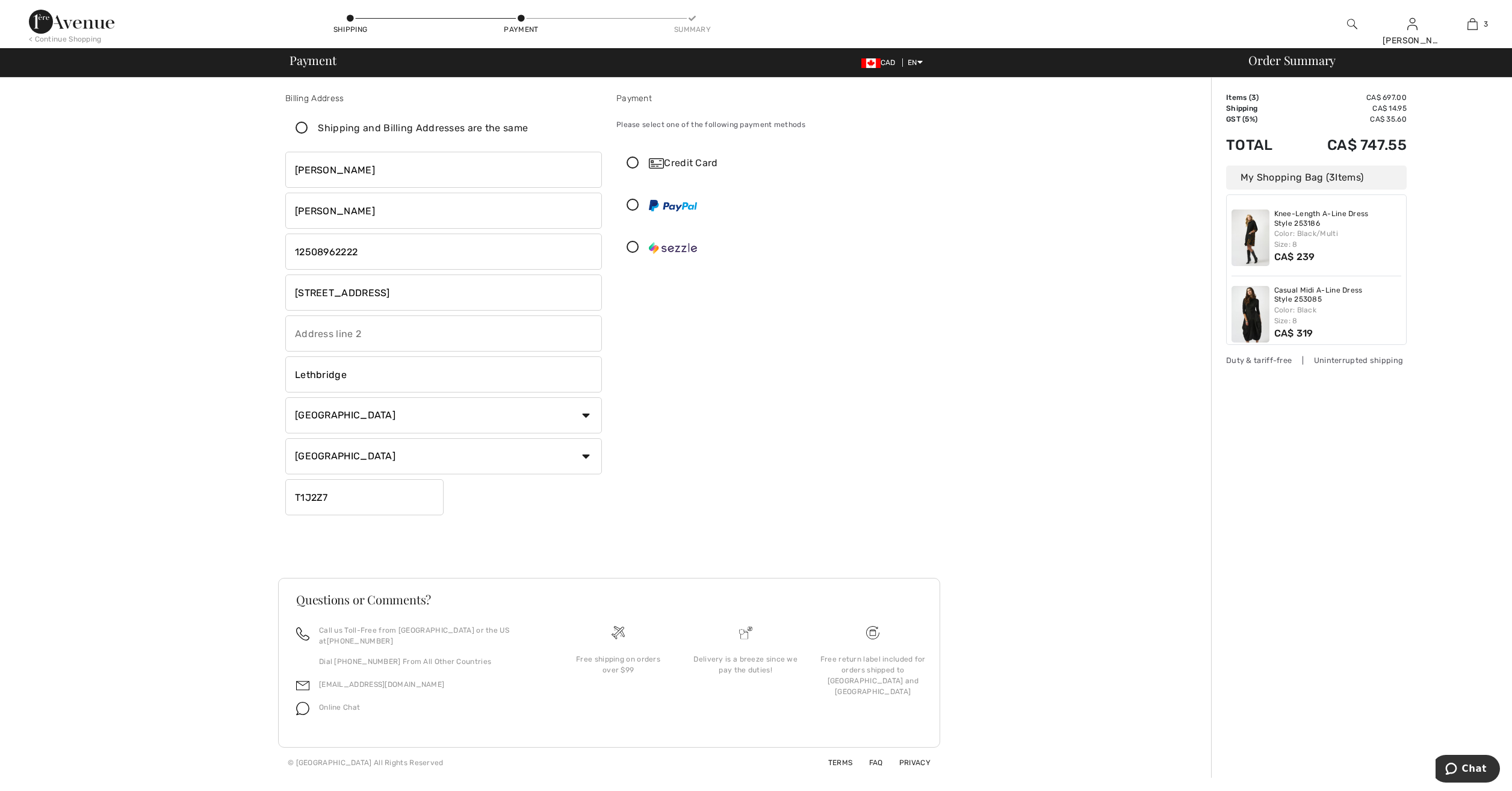
checkbox input "false"
drag, startPoint x: 387, startPoint y: 170, endPoint x: 279, endPoint y: 158, distance: 108.7
click at [279, 158] on div "Billing Address Shipping and Billing Addresses are the same [PERSON_NAME] [STRE…" at bounding box center [443, 306] width 331 height 428
type input "[PERSON_NAME]"
type input "Willms"
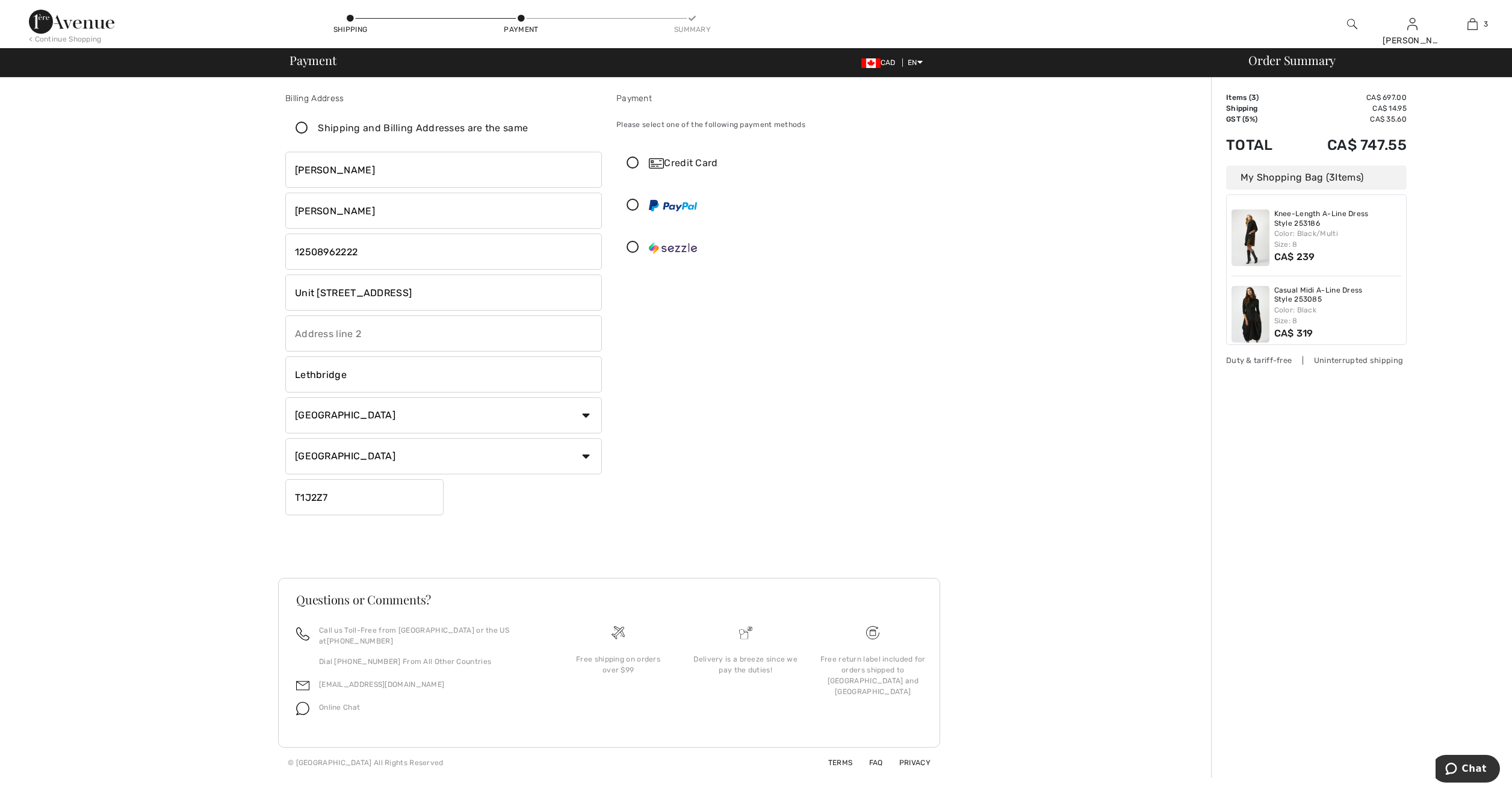
type input "Unit [STREET_ADDRESS]"
type input "Canmore"
type input "T1W3H4"
click at [701, 163] on div "Credit Card" at bounding box center [787, 163] width 276 height 15
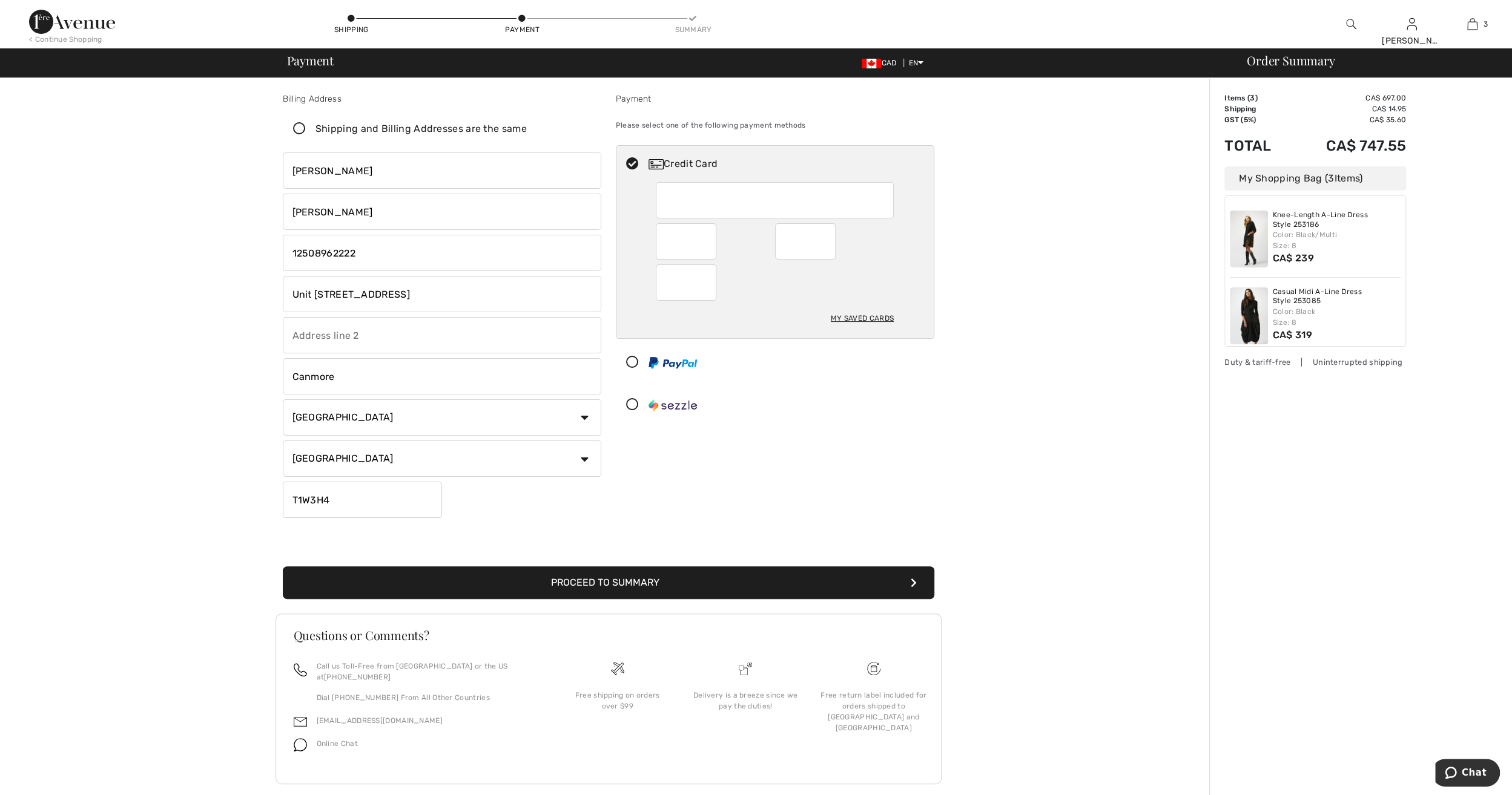
click at [937, 441] on div "Payment Please select one of the following payment methods Credit Card My Saved…" at bounding box center [775, 307] width 333 height 431
click at [629, 579] on button "Proceed to Summary" at bounding box center [608, 582] width 651 height 33
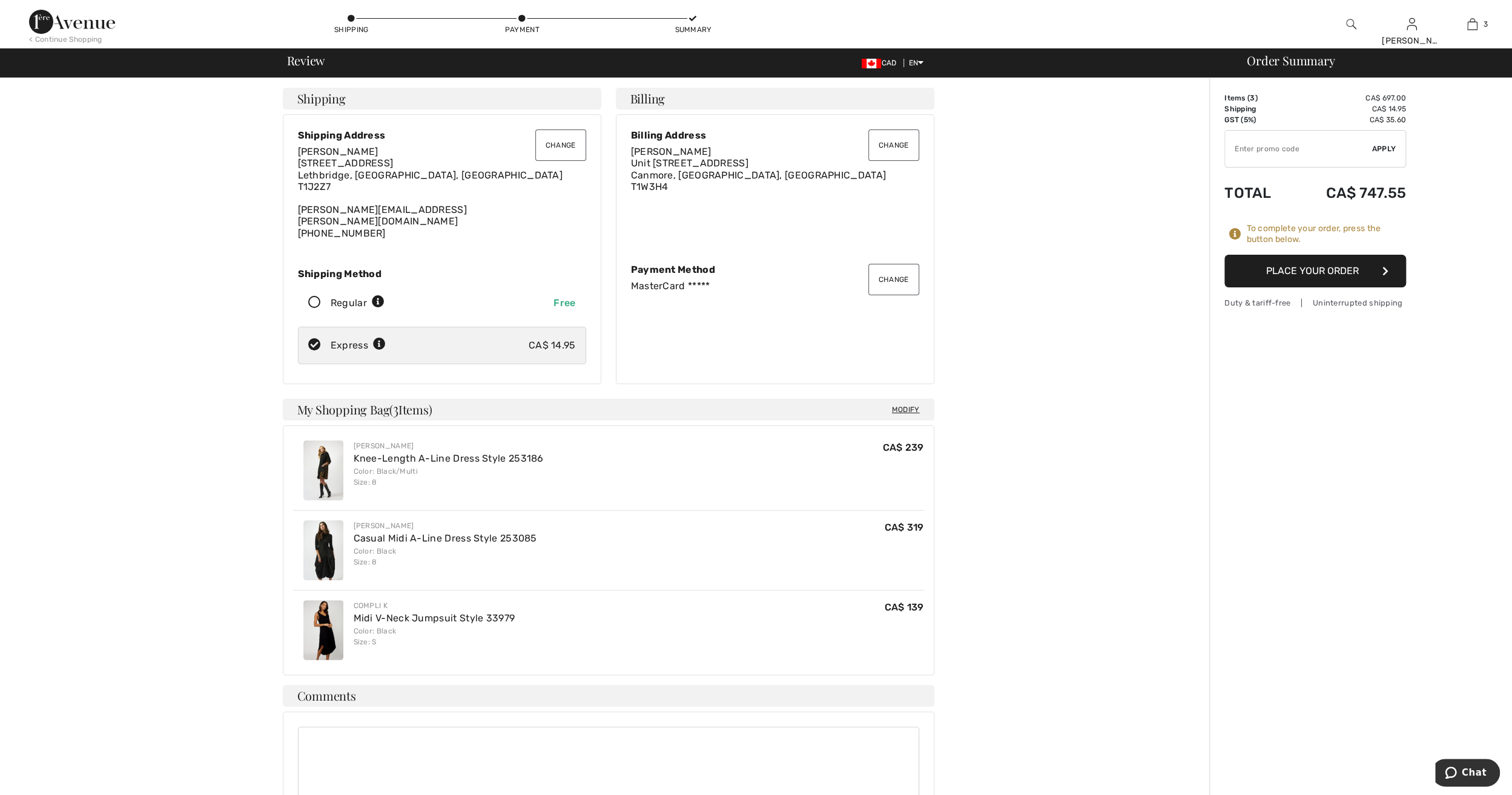
click at [1317, 270] on button "Place Your Order" at bounding box center [1315, 271] width 182 height 33
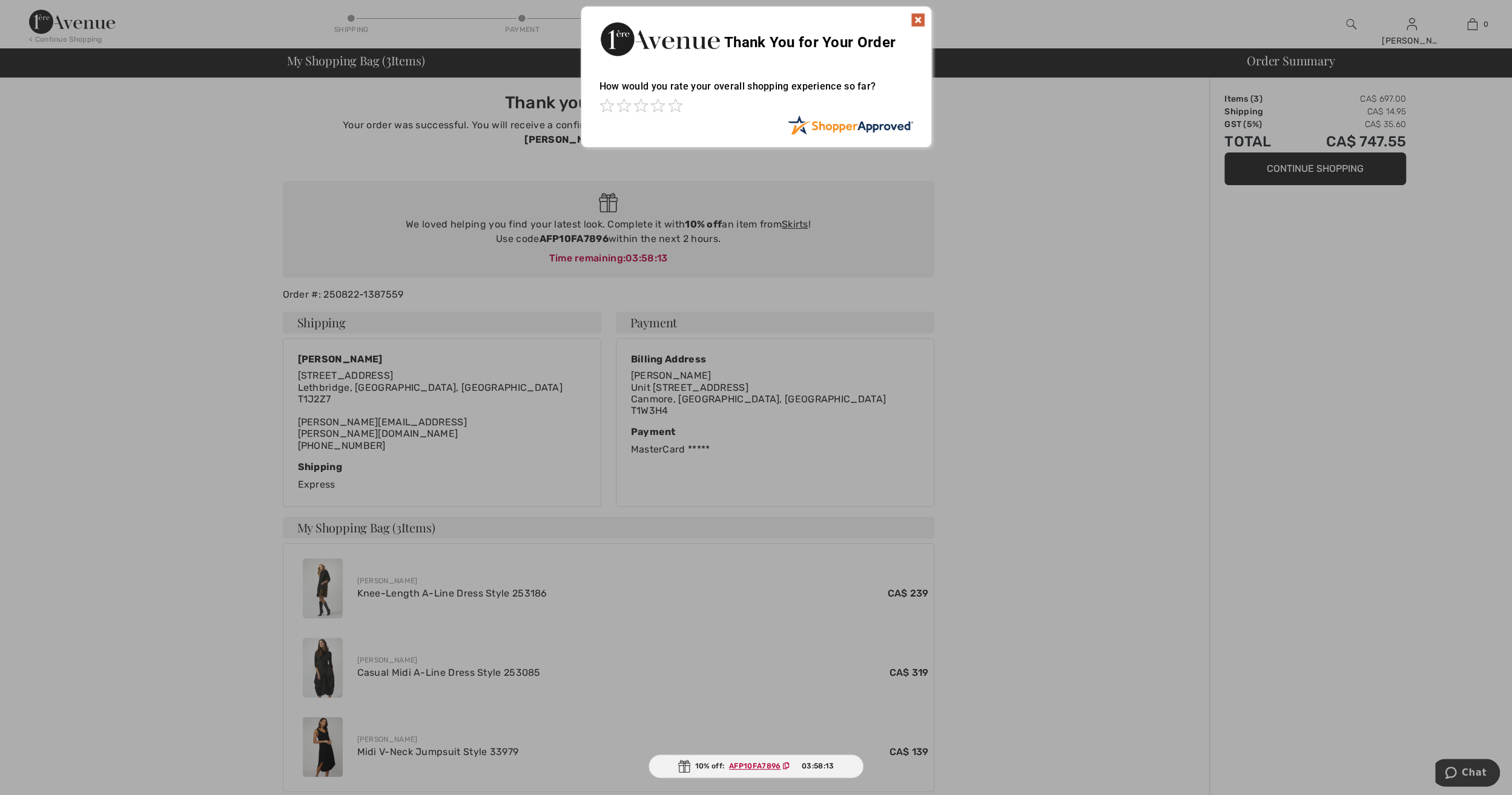
click at [918, 21] on img at bounding box center [918, 20] width 15 height 15
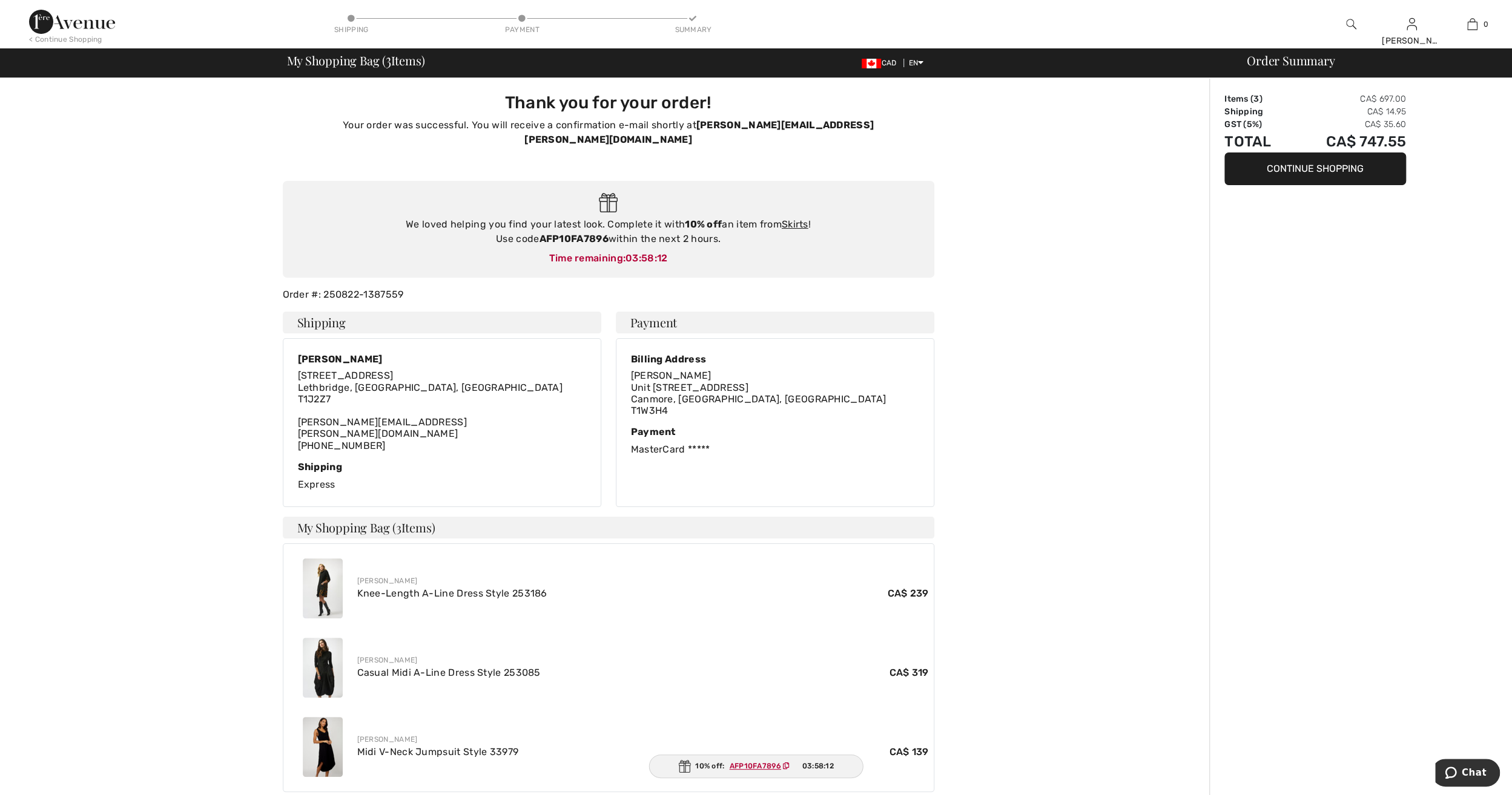
click at [1367, 173] on button "Continue Shopping" at bounding box center [1315, 169] width 182 height 33
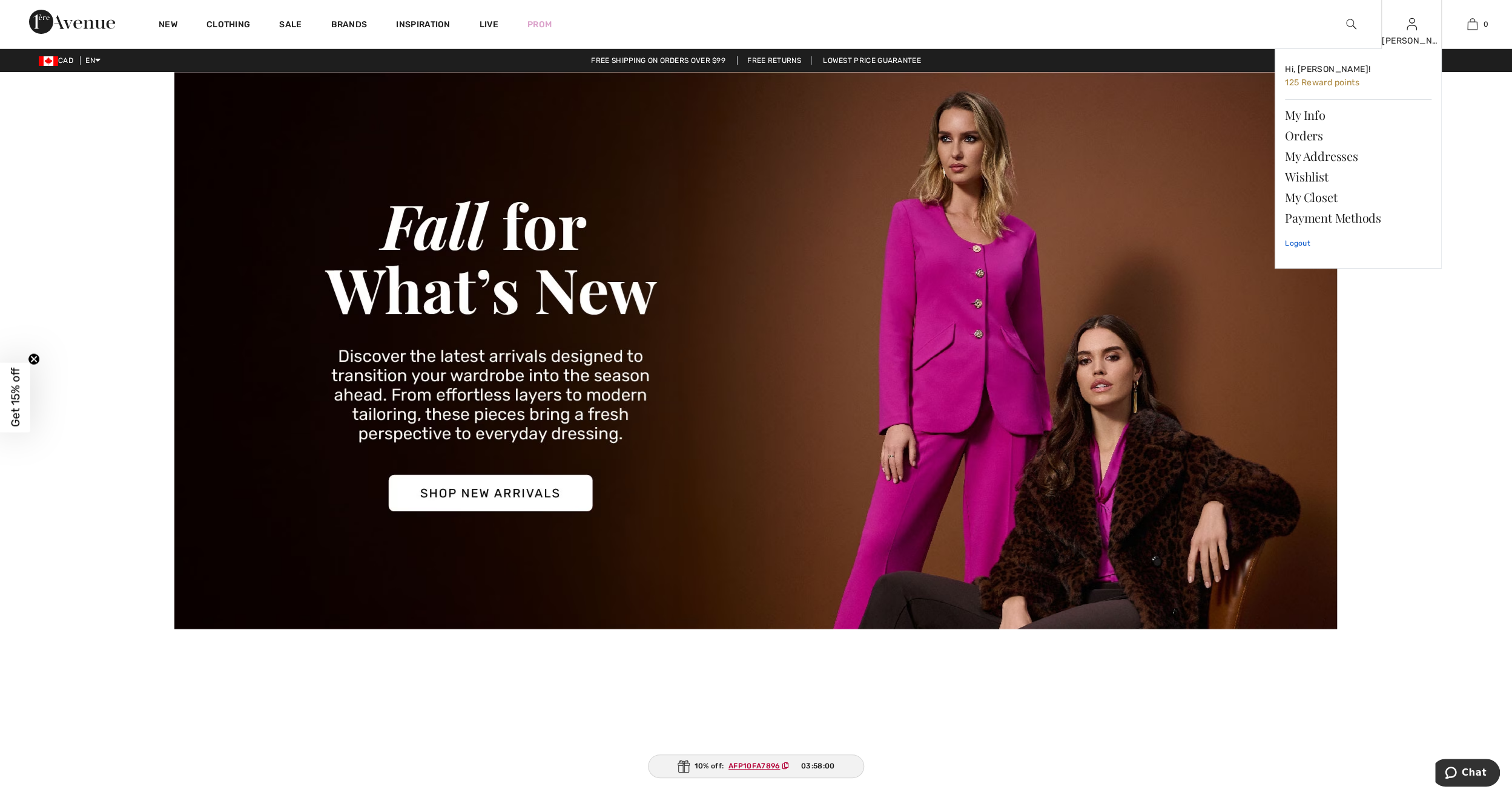
click at [1294, 241] on link "Logout" at bounding box center [1358, 243] width 147 height 30
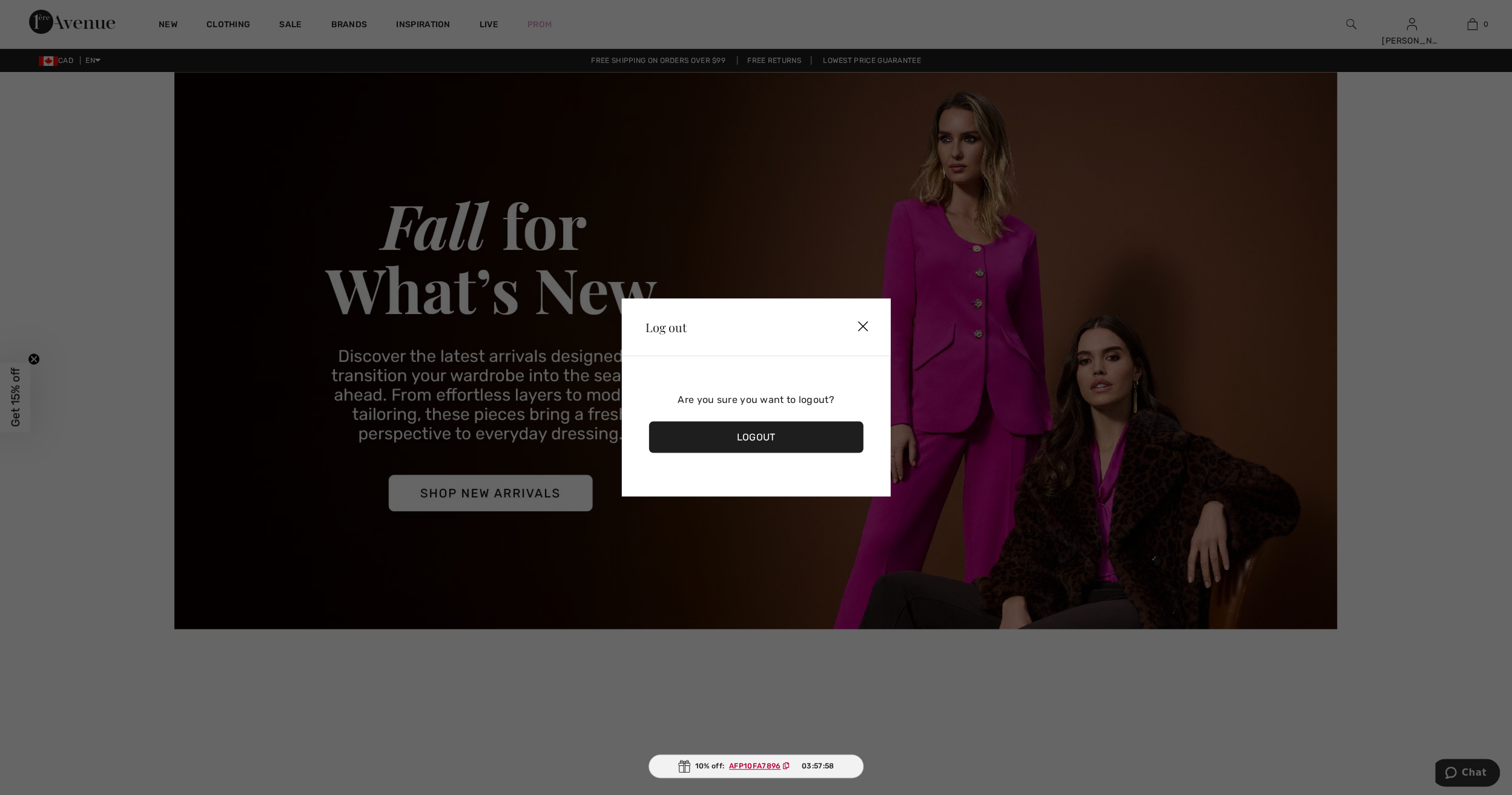
click at [803, 433] on div "Logout" at bounding box center [756, 437] width 215 height 32
